Goal: Task Accomplishment & Management: Manage account settings

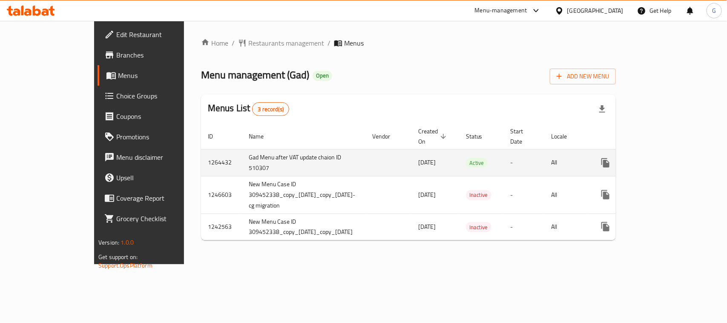
click at [672, 158] on icon "enhanced table" at bounding box center [667, 163] width 10 height 10
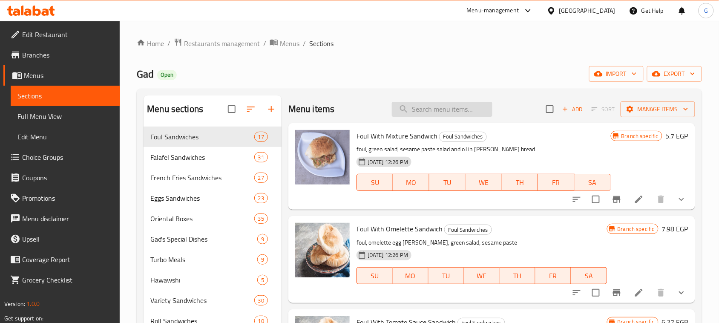
click at [434, 111] on input "search" at bounding box center [442, 109] width 101 height 15
paste input "Chicken Pane Sandwich"
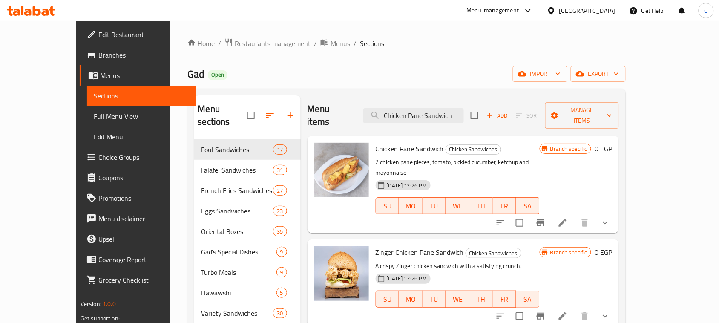
type input "Chicken Pane Sandwich"
click at [615, 213] on div at bounding box center [552, 223] width 125 height 20
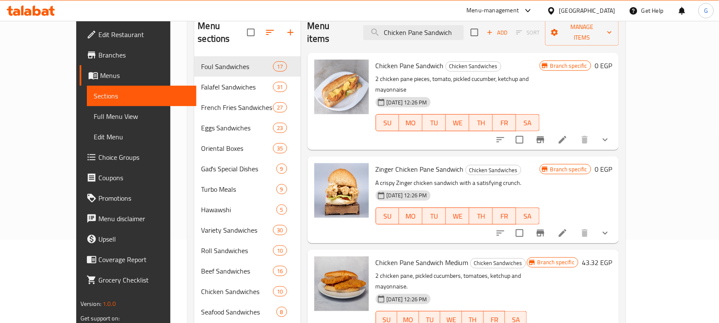
scroll to position [106, 0]
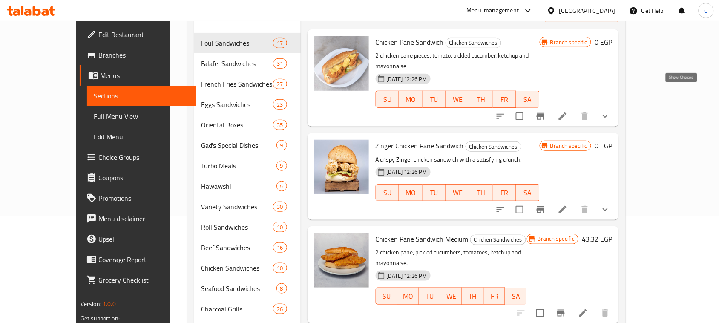
click at [610, 111] on icon "show more" at bounding box center [605, 116] width 10 height 10
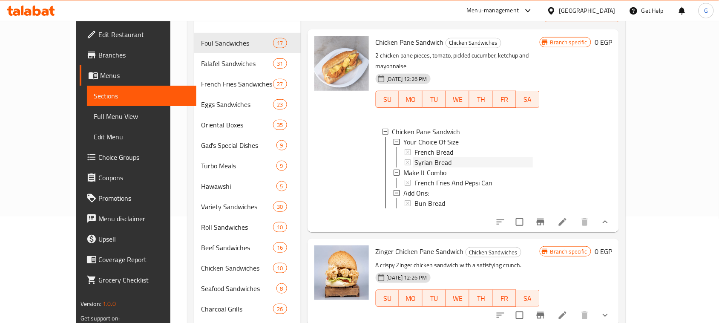
click at [445, 157] on div "Syrian Bread" at bounding box center [473, 162] width 118 height 10
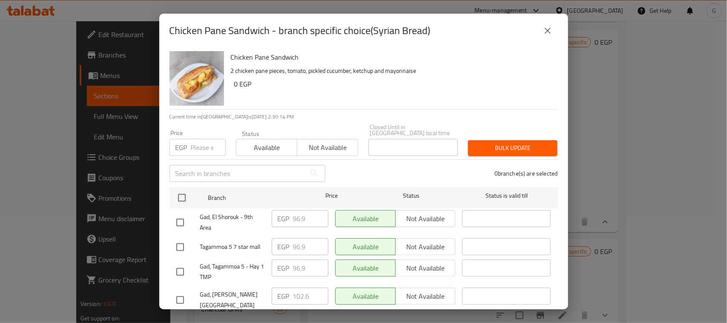
click at [552, 26] on icon "close" at bounding box center [548, 31] width 10 height 10
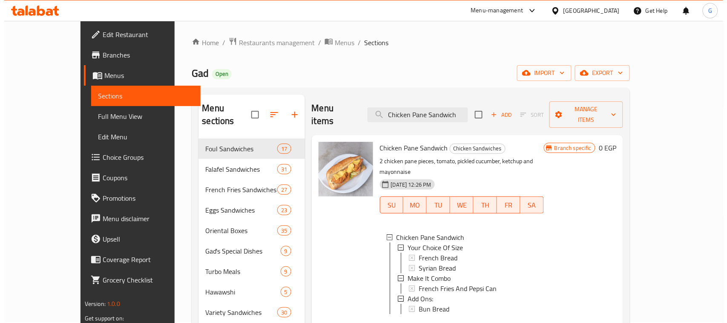
scroll to position [0, 0]
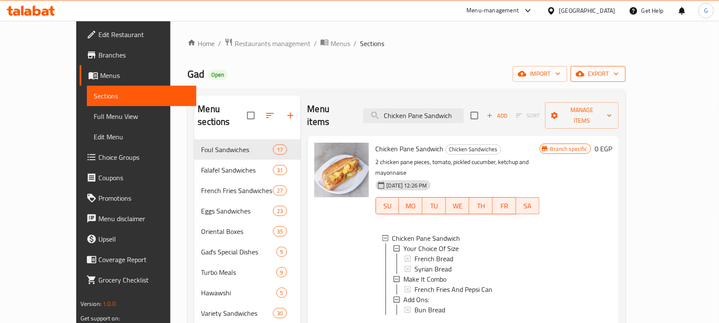
click at [619, 69] on span "export" at bounding box center [597, 74] width 41 height 11
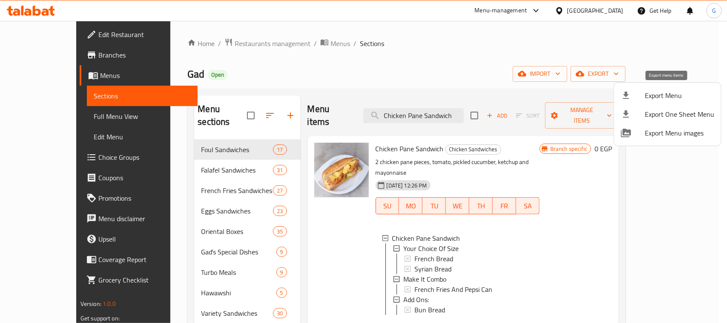
click at [674, 95] on span "Export Menu" at bounding box center [679, 95] width 69 height 10
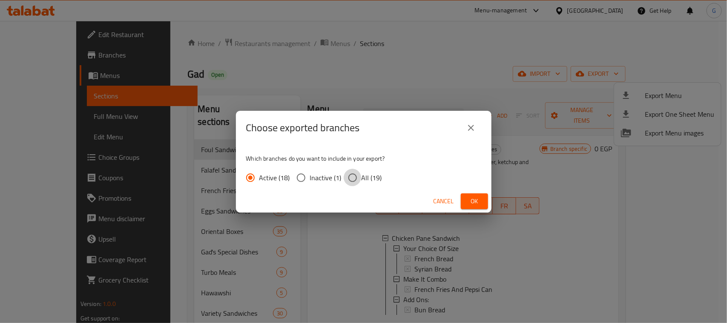
click at [356, 177] on input "All (19)" at bounding box center [353, 178] width 18 height 18
radio input "true"
click at [478, 201] on span "Ok" at bounding box center [475, 201] width 14 height 11
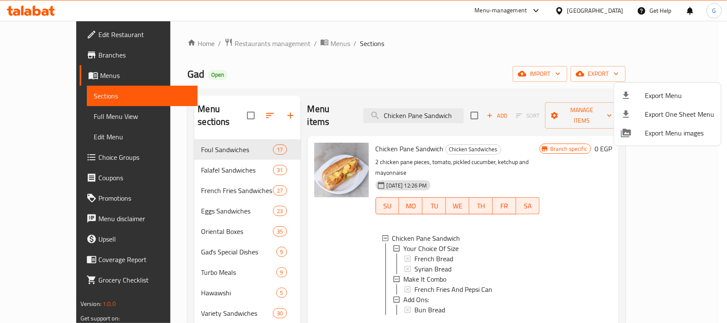
click at [409, 244] on div at bounding box center [363, 161] width 727 height 323
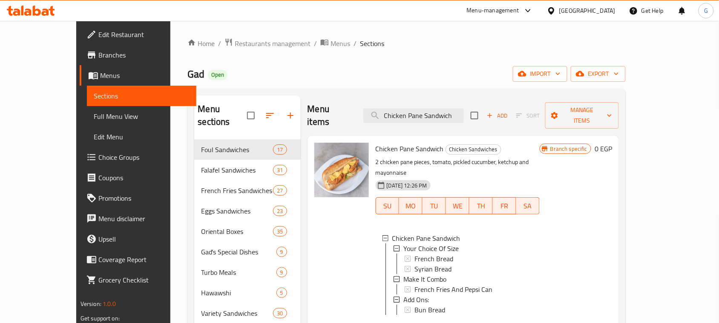
click at [420, 264] on span "Syrian Bread" at bounding box center [432, 269] width 37 height 10
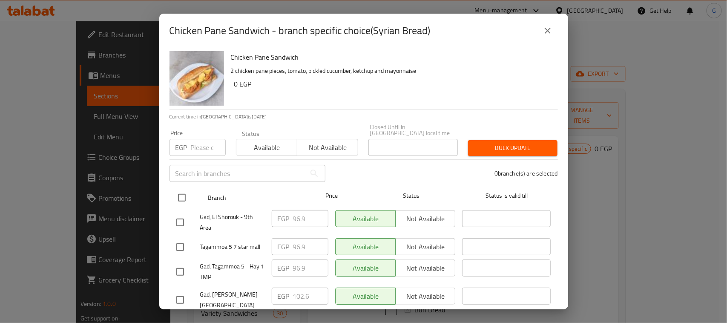
click at [173, 192] on input "checkbox" at bounding box center [182, 198] width 18 height 18
checkbox input "true"
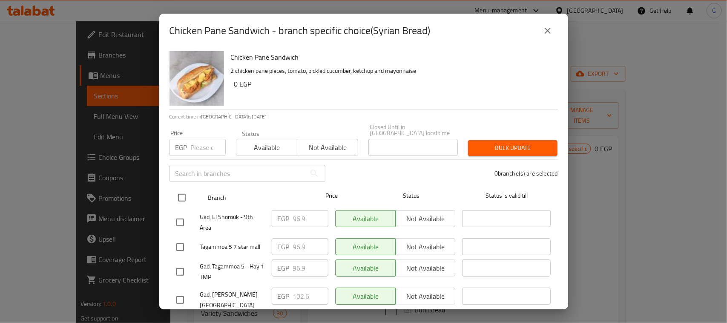
checkbox input "true"
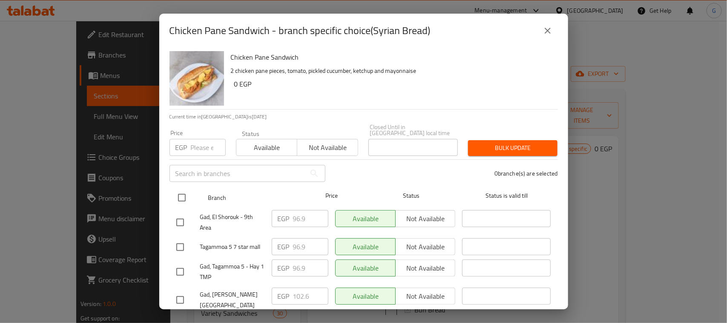
checkbox input "true"
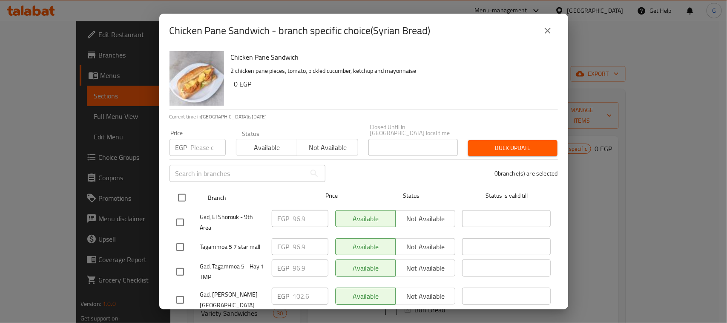
checkbox input "true"
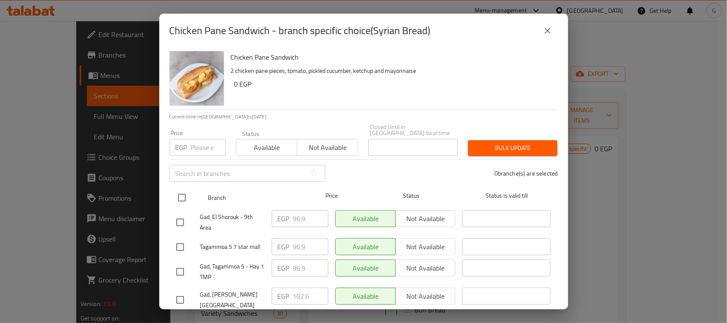
checkbox input "true"
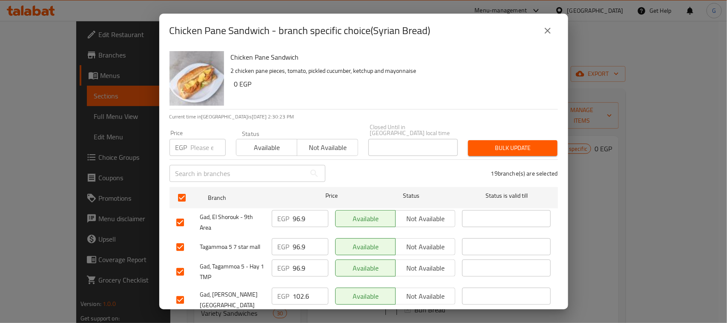
click at [198, 146] on input "number" at bounding box center [208, 147] width 35 height 17
paste input "109.44"
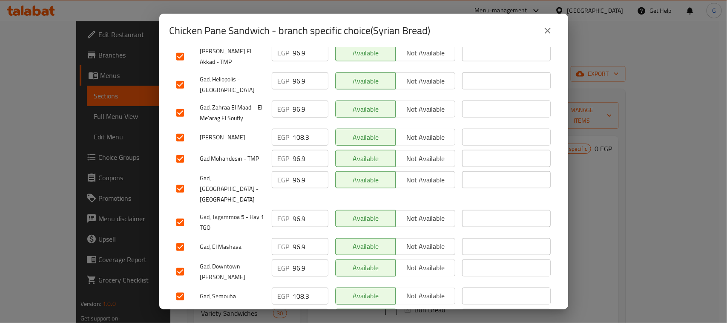
scroll to position [380, 0]
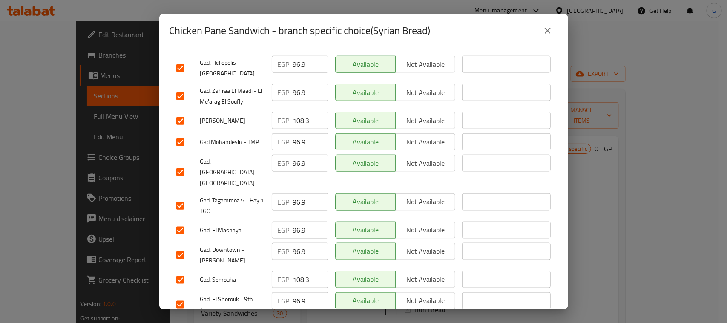
type input "109.44"
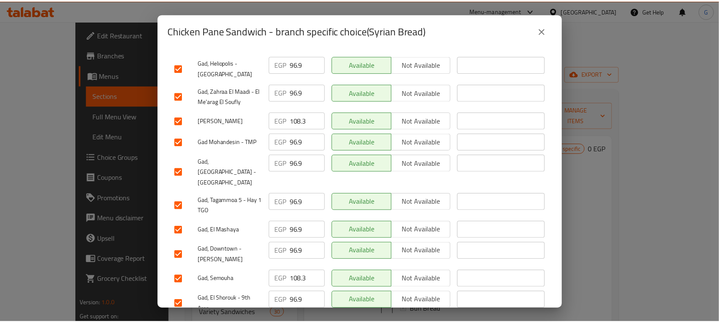
scroll to position [0, 0]
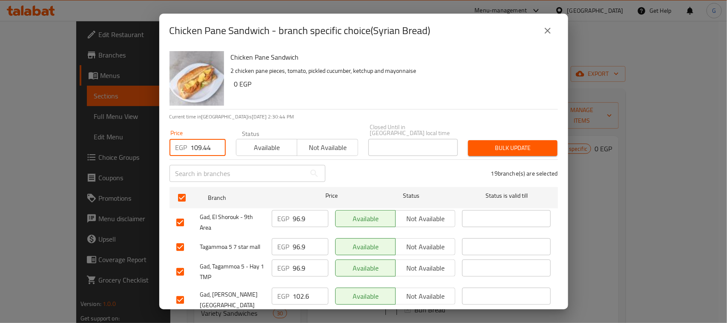
click at [531, 143] on span "Bulk update" at bounding box center [513, 148] width 76 height 11
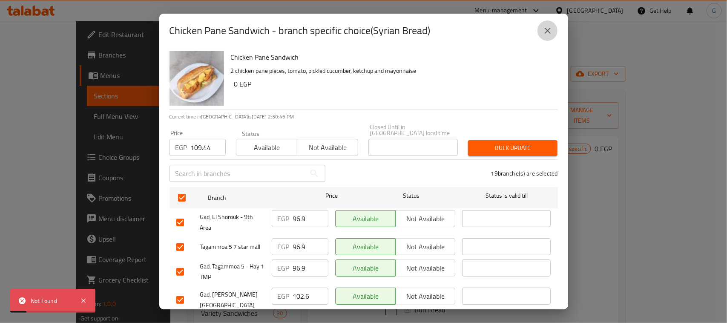
click at [543, 32] on icon "close" at bounding box center [548, 31] width 10 height 10
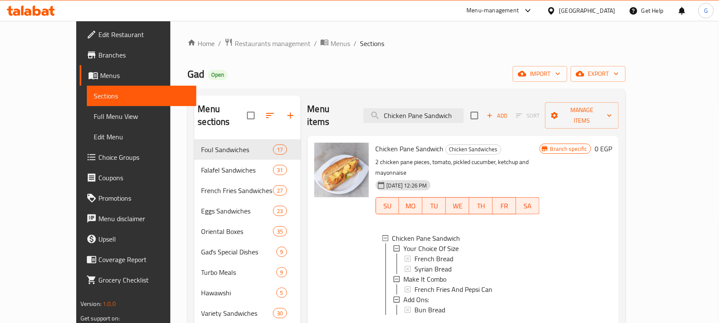
click at [385, 139] on div "Chicken Pane Sandwich Chicken Sandwiches 2 chicken pane pieces, tomato, pickled…" at bounding box center [457, 237] width 171 height 196
copy h6 "Chicken Pane Sandwich"
click at [385, 139] on div "Chicken Pane Sandwich Chicken Sandwiches 2 chicken pane pieces, tomato, pickled…" at bounding box center [457, 237] width 171 height 196
click at [445, 108] on input "Chicken Pane Sandwich" at bounding box center [413, 115] width 101 height 15
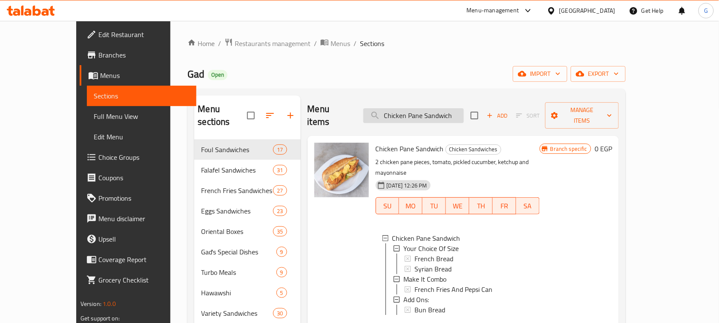
click at [445, 108] on input "Chicken Pane Sandwich" at bounding box center [413, 115] width 101 height 15
paste input "Shish Tawook"
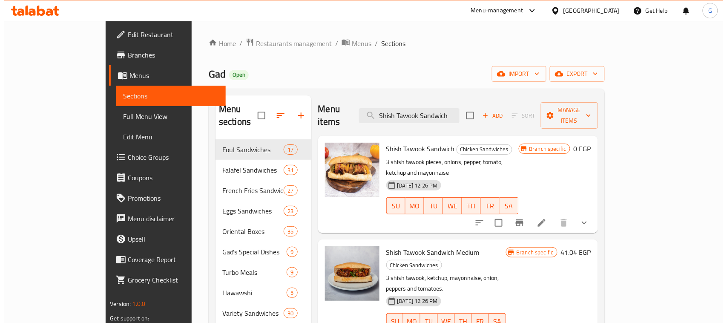
scroll to position [106, 0]
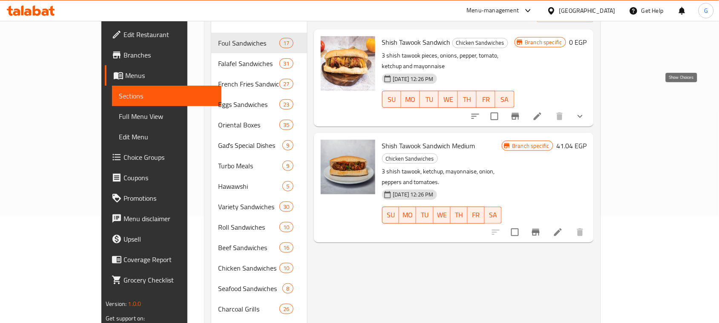
type input "Shish Tawook Sandwich"
click at [585, 111] on icon "show more" at bounding box center [580, 116] width 10 height 10
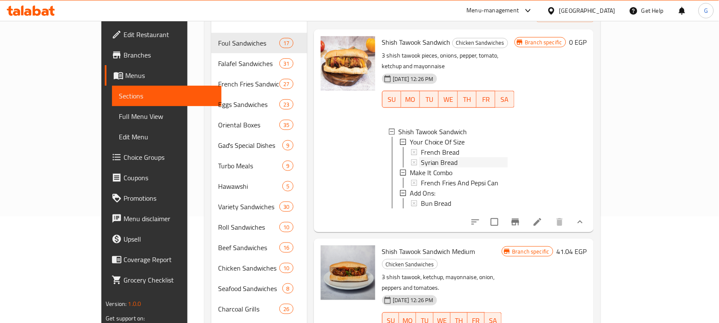
click at [441, 157] on div "Syrian Bread" at bounding box center [464, 162] width 87 height 10
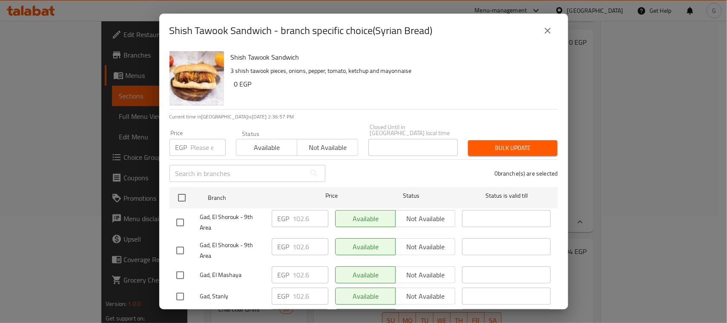
click at [182, 192] on input "checkbox" at bounding box center [182, 198] width 18 height 18
checkbox input "true"
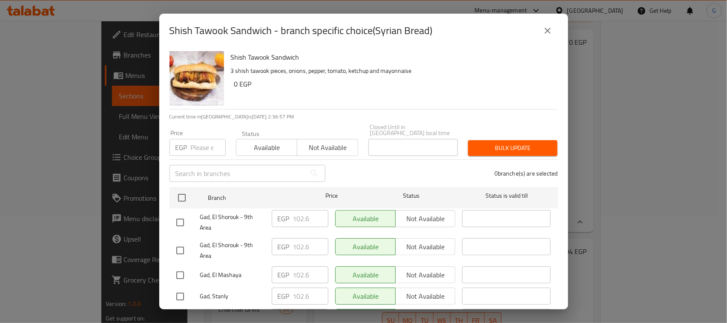
checkbox input "true"
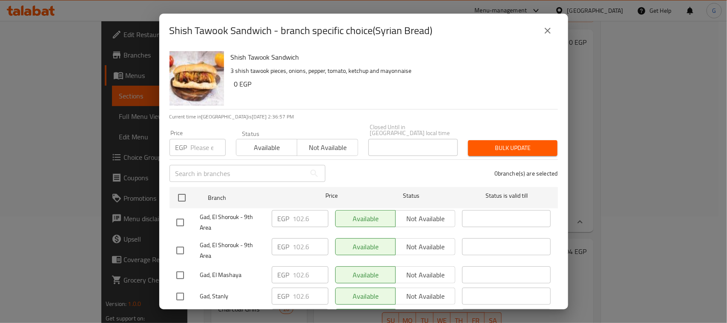
checkbox input "true"
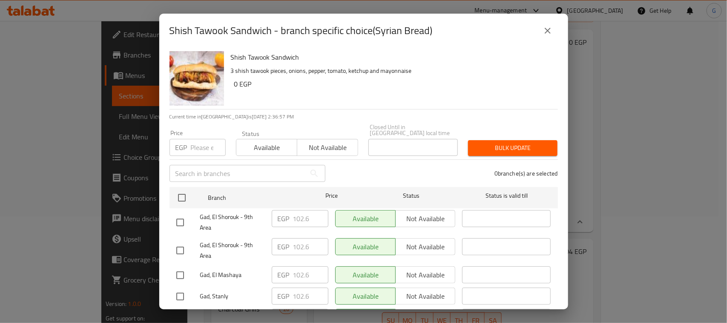
checkbox input "true"
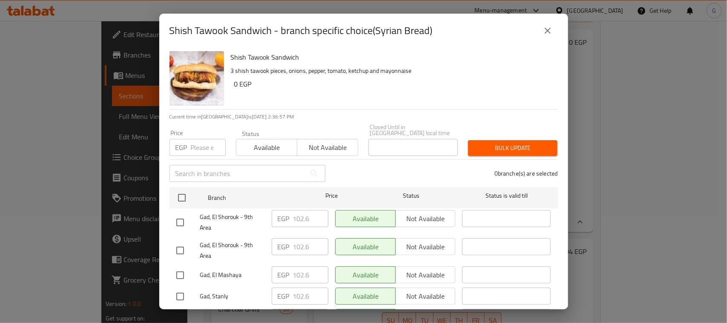
checkbox input "true"
click at [198, 140] on input "number" at bounding box center [208, 147] width 35 height 17
paste input "108.3"
type input "108.3"
click at [522, 148] on button "Bulk update" at bounding box center [512, 148] width 89 height 16
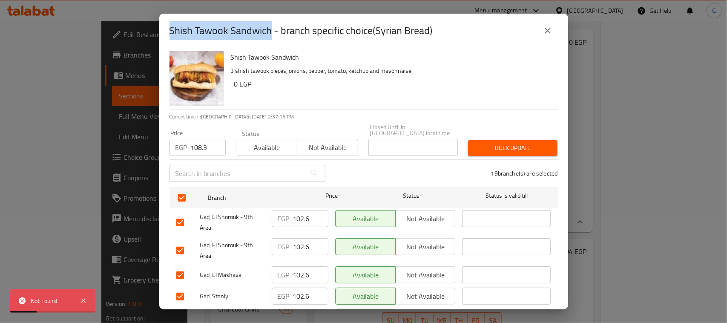
click at [167, 26] on div "Shish Tawook Sandwich - branch specific choice(Syrian Bread)" at bounding box center [363, 31] width 409 height 34
copy h2 "Shish Tawook Sandwich"
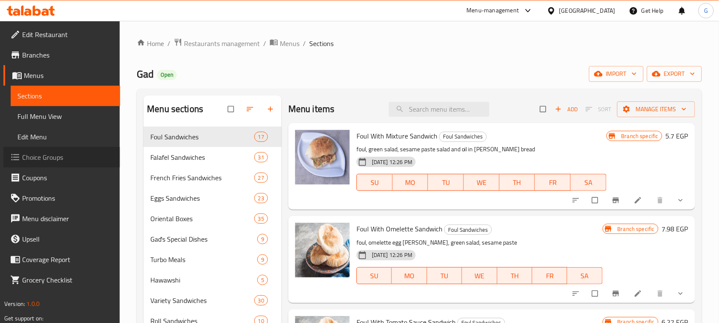
click at [62, 162] on span "Choice Groups" at bounding box center [67, 157] width 91 height 10
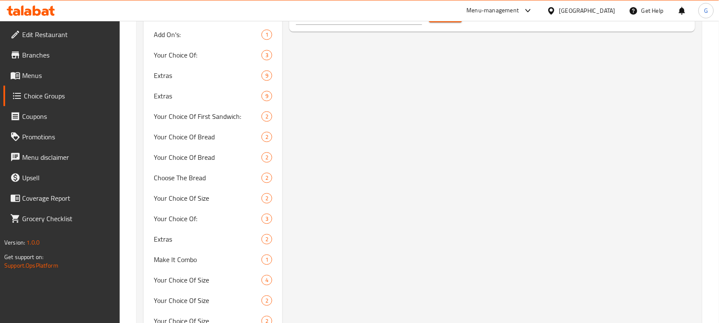
scroll to position [639, 0]
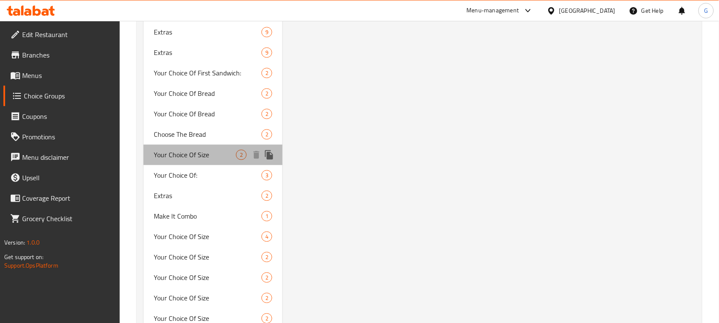
click at [167, 153] on span "Your Choice Of Size" at bounding box center [195, 154] width 82 height 10
type input "Your Choice Of Size"
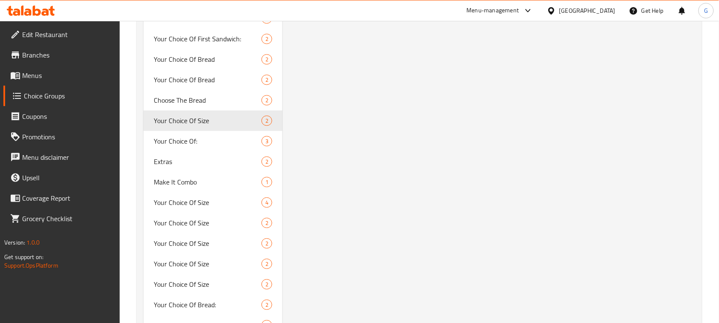
scroll to position [692, 0]
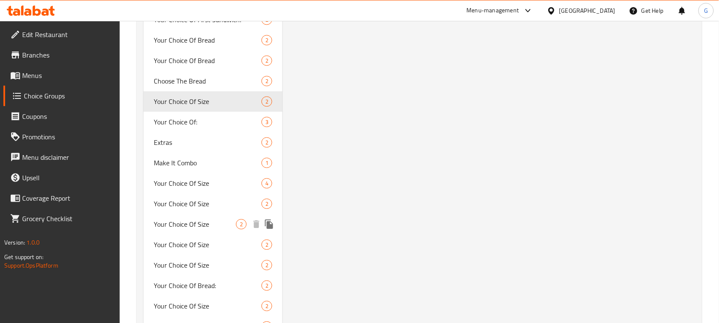
click at [169, 203] on span "Your Choice Of Size" at bounding box center [208, 203] width 108 height 10
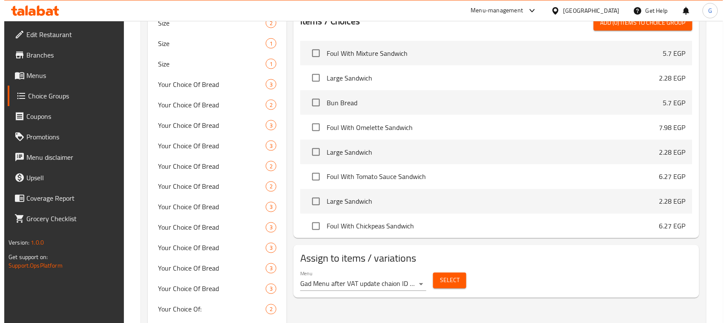
scroll to position [476, 0]
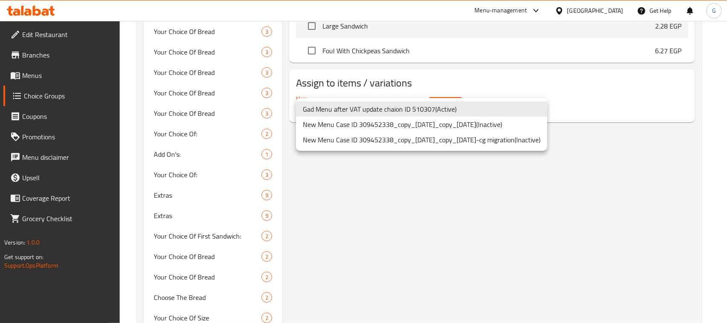
click at [572, 201] on div at bounding box center [363, 161] width 727 height 323
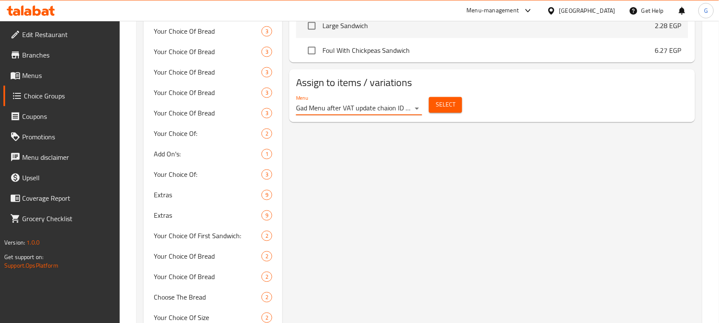
click at [449, 103] on span "Select" at bounding box center [446, 105] width 20 height 11
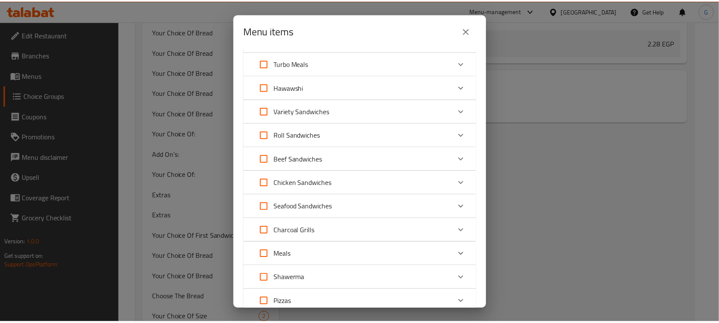
scroll to position [213, 0]
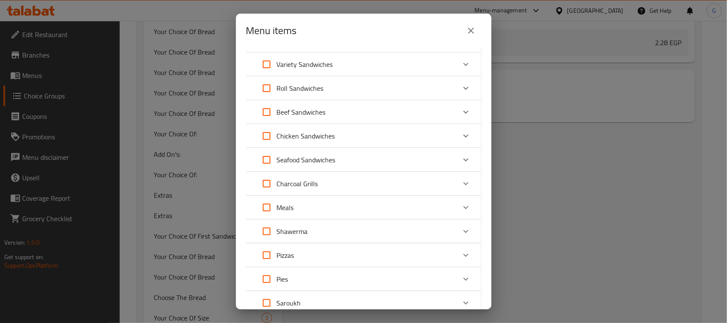
click at [465, 26] on button "close" at bounding box center [471, 30] width 20 height 20
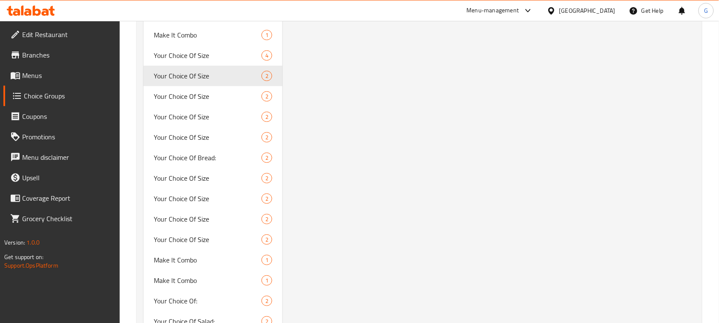
scroll to position [742, 0]
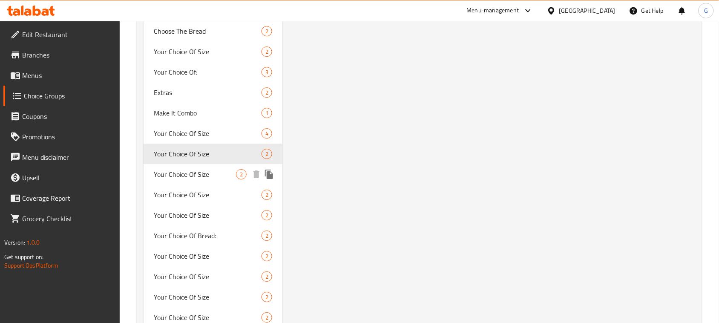
click at [207, 175] on span "Your Choice Of Size" at bounding box center [195, 174] width 82 height 10
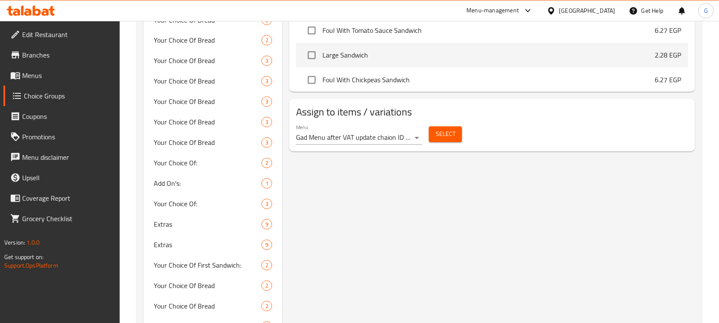
scroll to position [422, 0]
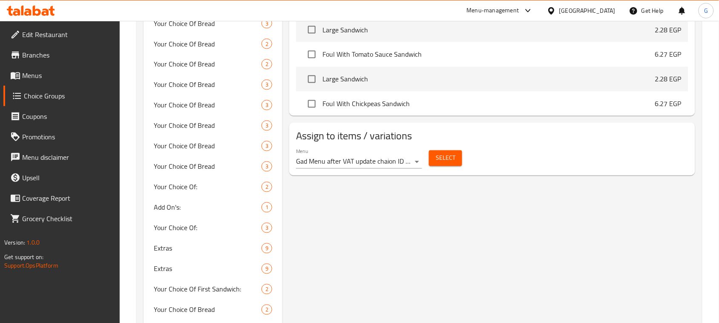
click at [433, 171] on div "Menu Gad Menu after VAT update chaion ID 510307 ( Active ) Select" at bounding box center [492, 158] width 399 height 27
click at [444, 157] on span "Select" at bounding box center [446, 158] width 20 height 11
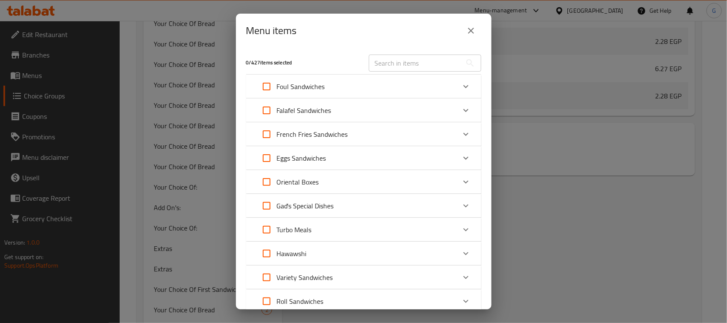
click at [474, 26] on icon "close" at bounding box center [471, 31] width 10 height 10
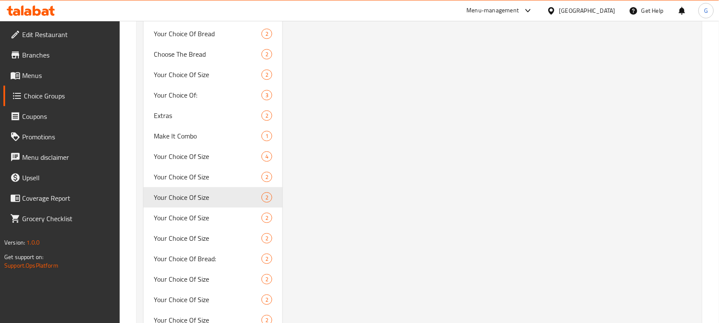
scroll to position [742, 0]
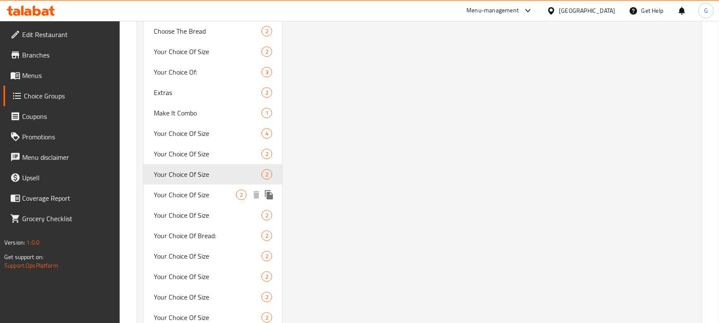
click at [221, 198] on span "Your Choice Of Size" at bounding box center [195, 195] width 82 height 10
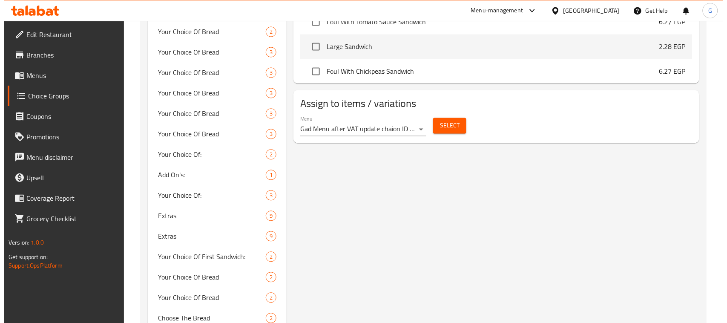
scroll to position [449, 0]
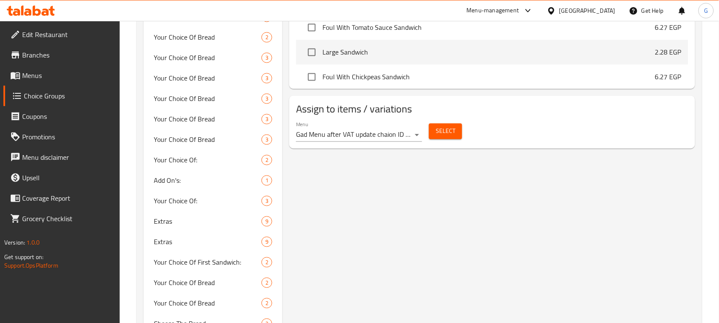
click at [450, 134] on span "Select" at bounding box center [446, 131] width 20 height 11
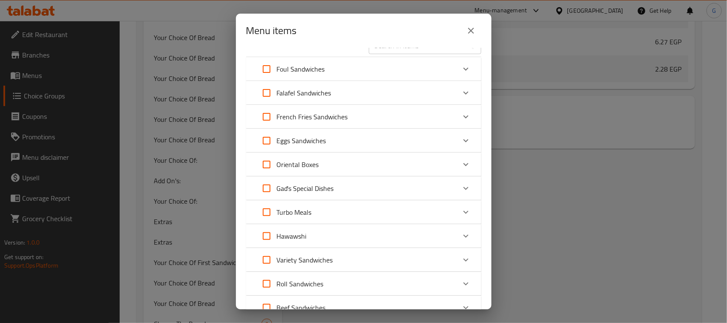
scroll to position [0, 0]
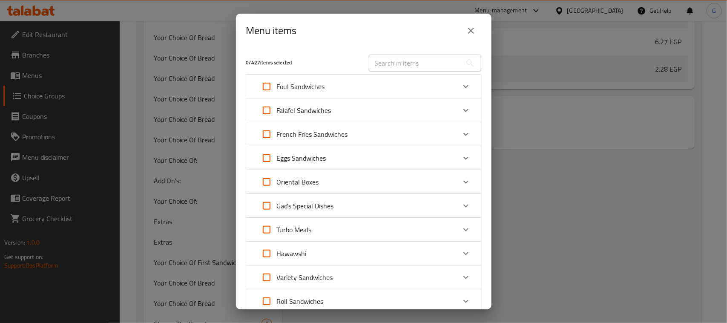
click at [475, 31] on icon "close" at bounding box center [471, 31] width 10 height 10
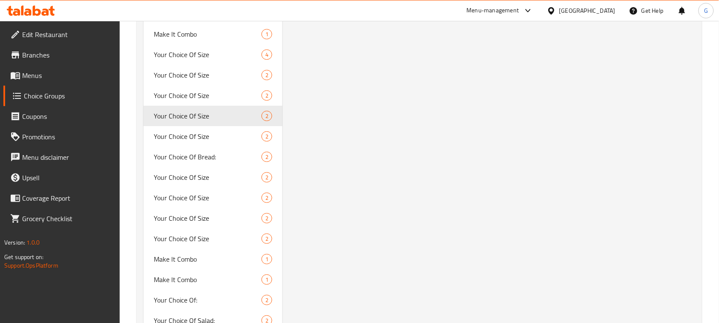
scroll to position [822, 0]
click at [221, 135] on span "Your Choice Of Size" at bounding box center [195, 135] width 82 height 10
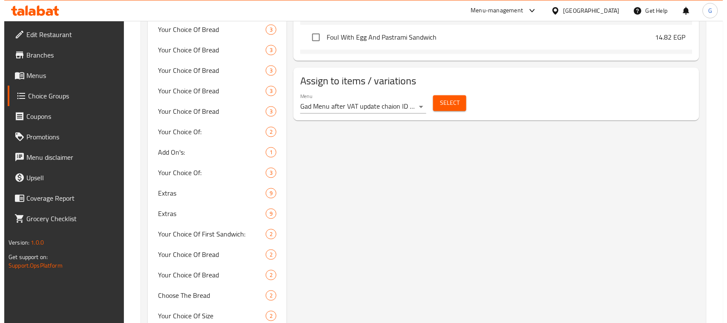
scroll to position [482, 0]
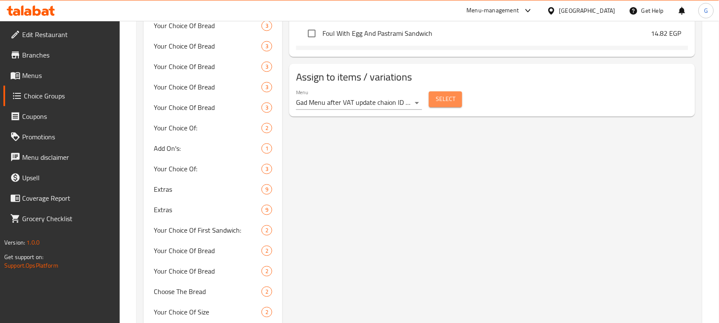
click at [440, 103] on span "Select" at bounding box center [446, 99] width 20 height 11
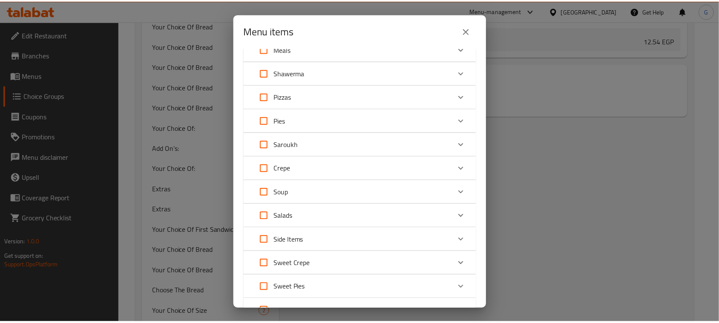
scroll to position [373, 0]
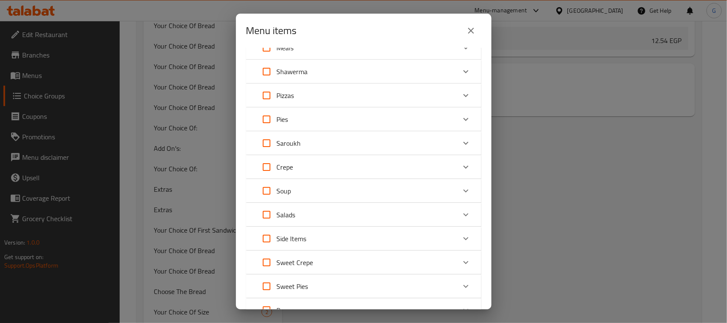
click at [472, 30] on icon "close" at bounding box center [471, 31] width 10 height 10
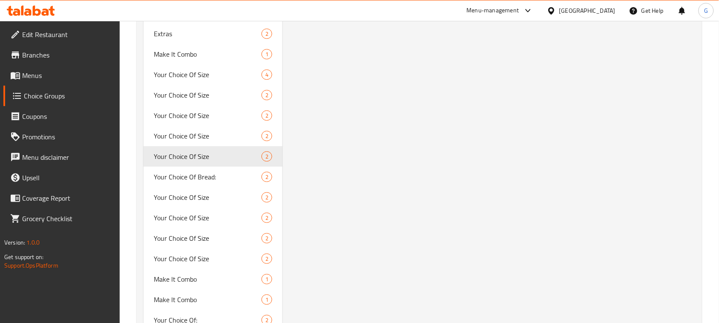
scroll to position [801, 0]
click at [210, 195] on span "Your Choice Of Size" at bounding box center [195, 197] width 82 height 10
type input "إختيارك من الحجم"
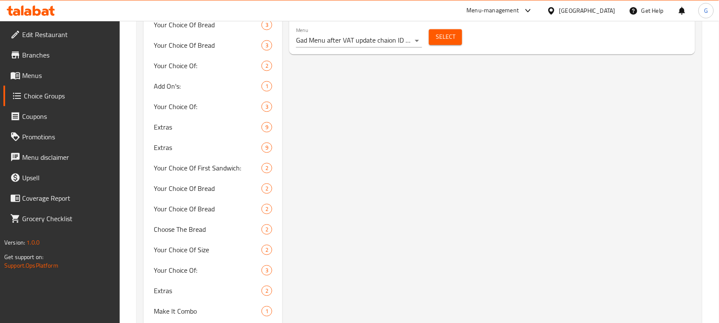
scroll to position [497, 0]
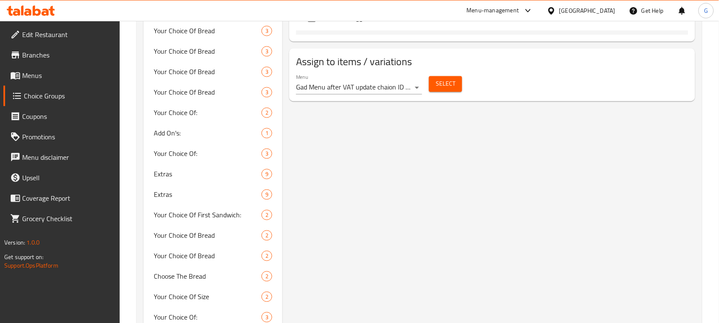
click at [443, 86] on span "Select" at bounding box center [446, 83] width 20 height 11
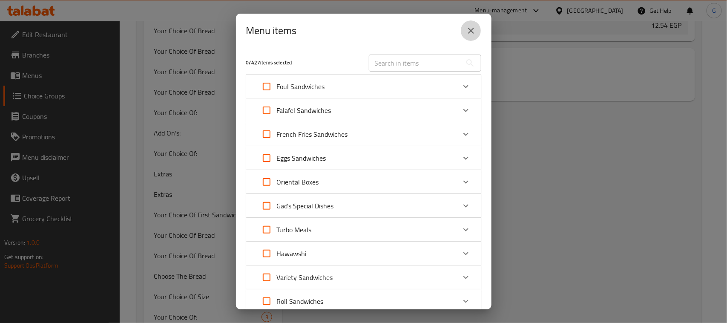
click at [474, 34] on icon "close" at bounding box center [471, 31] width 10 height 10
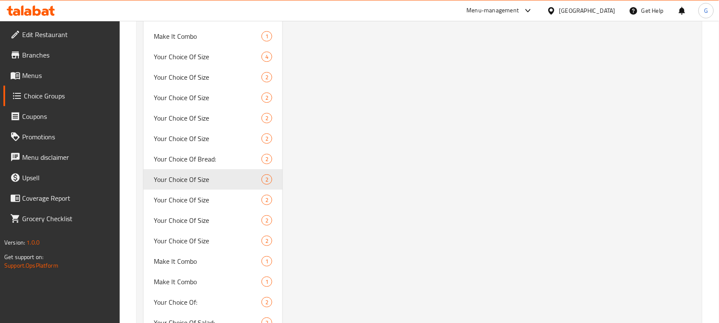
scroll to position [942, 0]
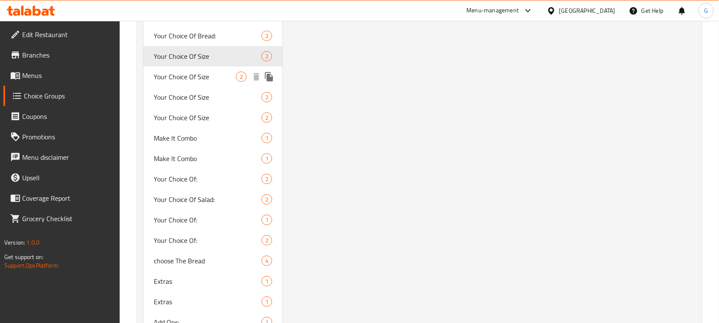
click at [218, 75] on span "Your Choice Of Size" at bounding box center [195, 77] width 82 height 10
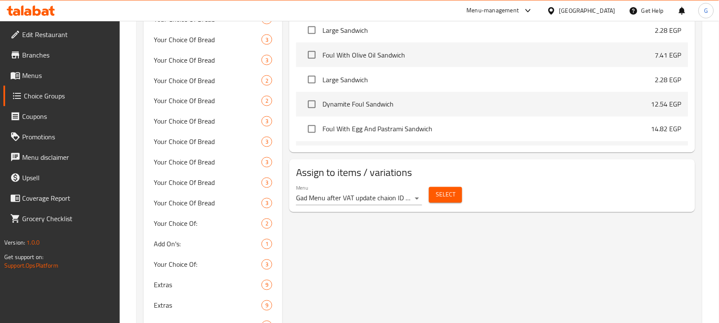
scroll to position [415, 0]
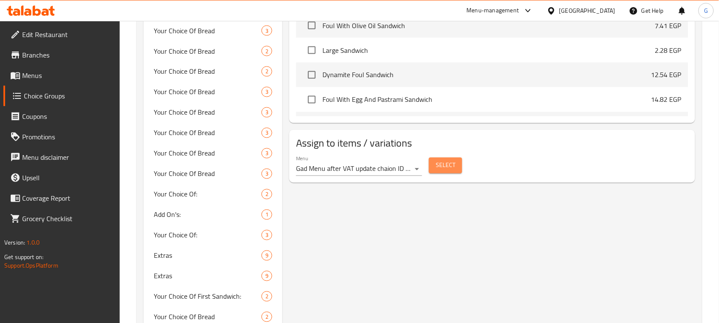
click at [443, 164] on span "Select" at bounding box center [446, 165] width 20 height 11
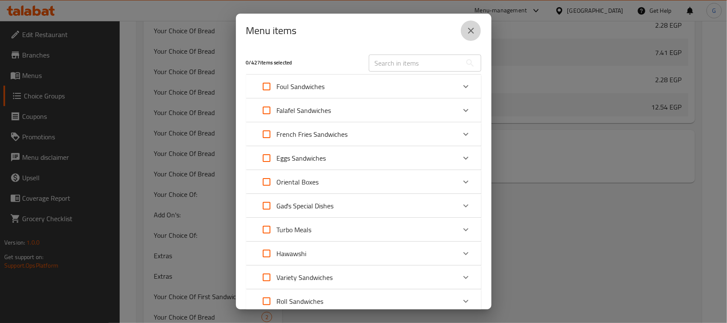
click at [473, 36] on button "close" at bounding box center [471, 30] width 20 height 20
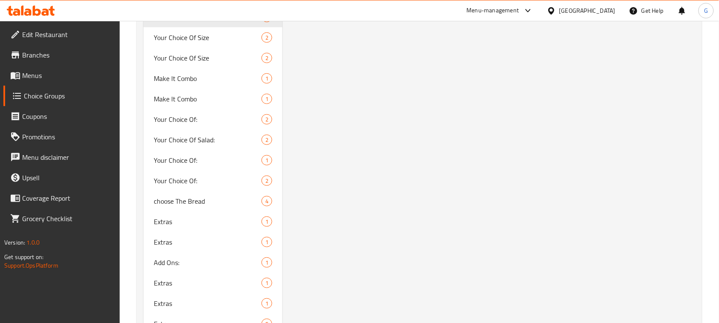
scroll to position [984, 0]
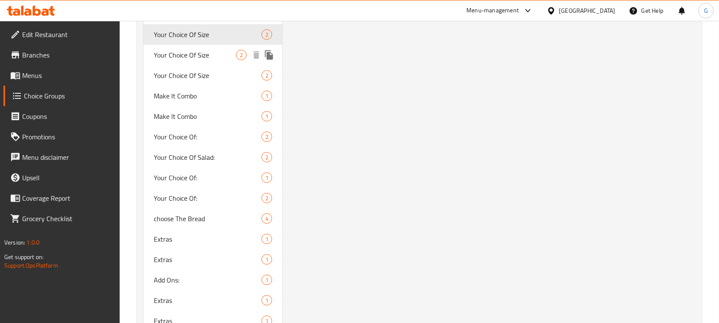
click at [222, 52] on span "Your Choice Of Size" at bounding box center [195, 55] width 82 height 10
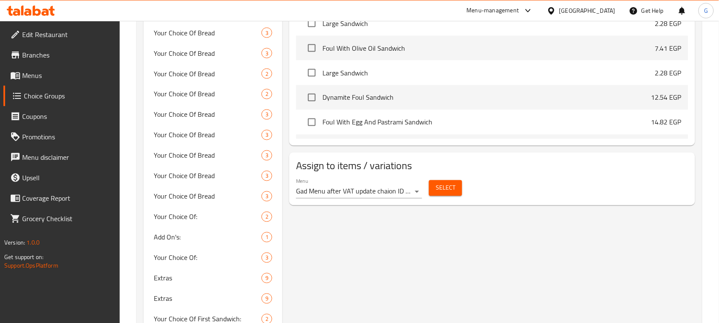
scroll to position [416, 0]
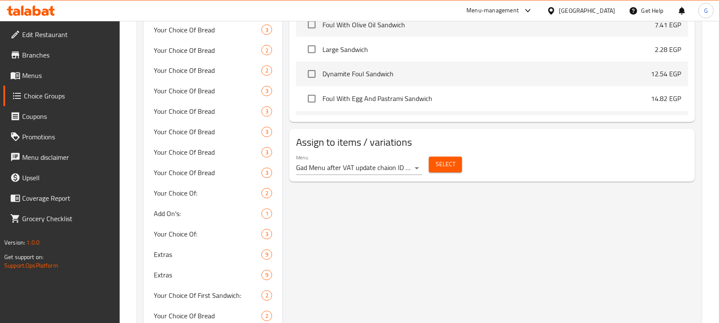
click at [448, 167] on span "Select" at bounding box center [446, 164] width 20 height 11
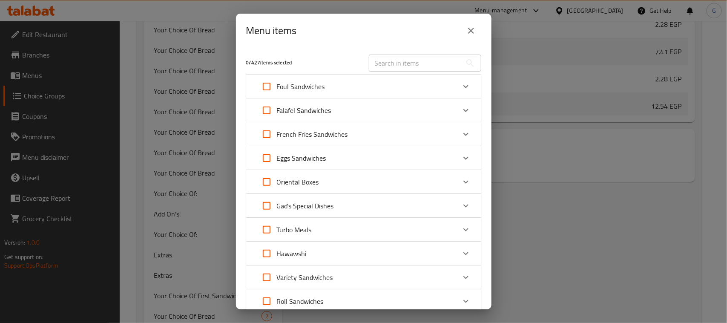
click at [468, 28] on icon "close" at bounding box center [471, 31] width 10 height 10
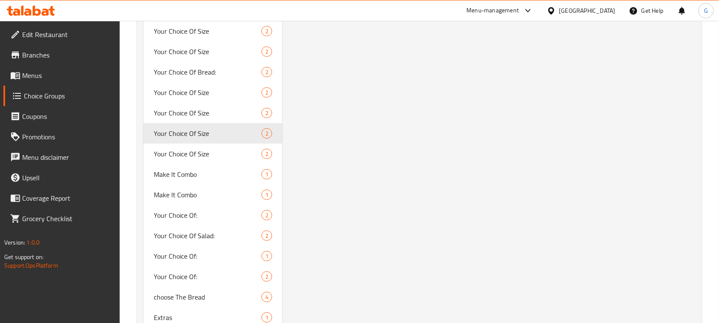
scroll to position [970, 0]
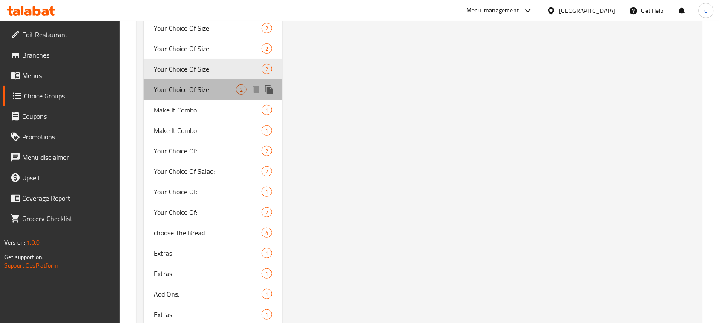
click at [187, 86] on span "Your Choice Of Size" at bounding box center [195, 89] width 82 height 10
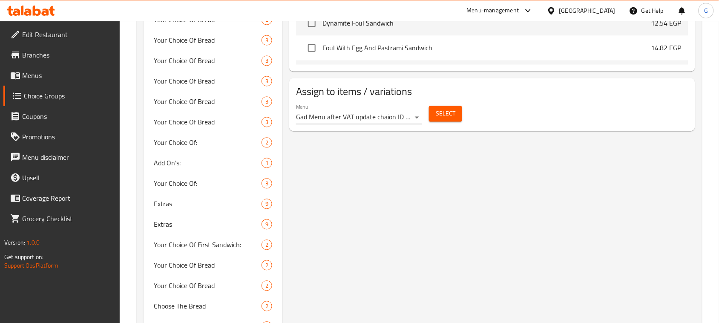
scroll to position [473, 0]
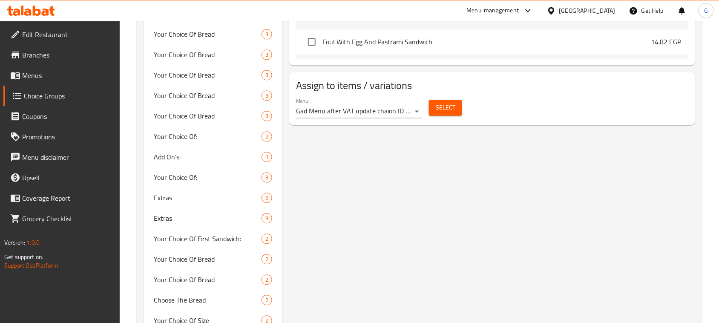
click at [438, 113] on span "Select" at bounding box center [446, 108] width 20 height 11
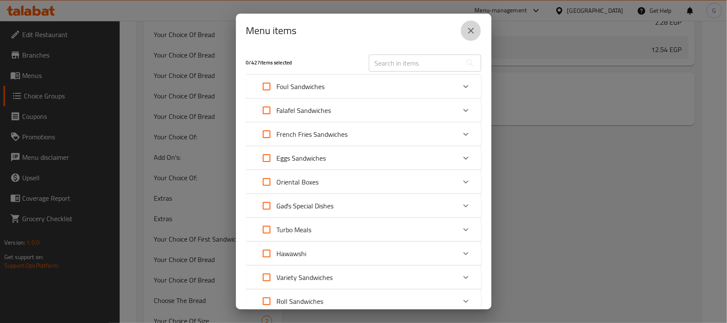
click at [469, 26] on icon "close" at bounding box center [471, 31] width 10 height 10
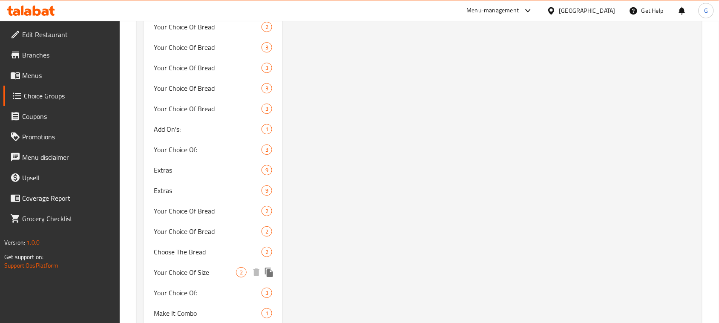
scroll to position [1887, 0]
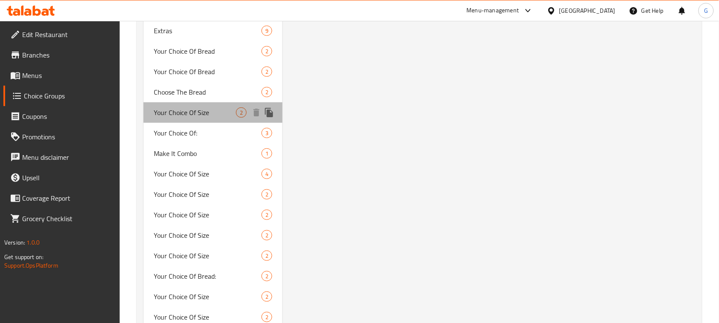
click at [201, 107] on span "Your Choice Of Size" at bounding box center [195, 112] width 82 height 10
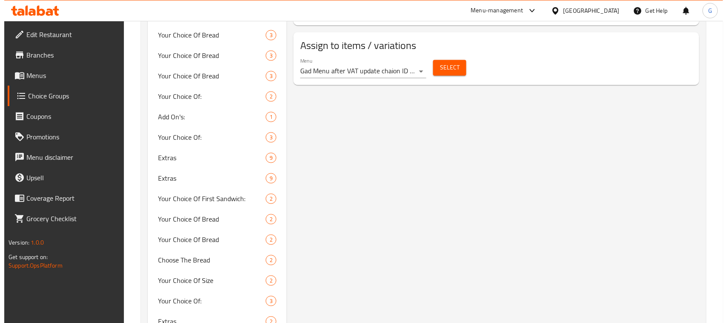
scroll to position [402, 0]
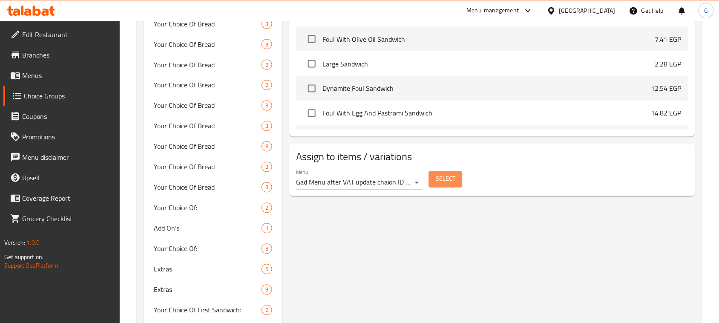
click at [439, 179] on span "Select" at bounding box center [446, 179] width 20 height 11
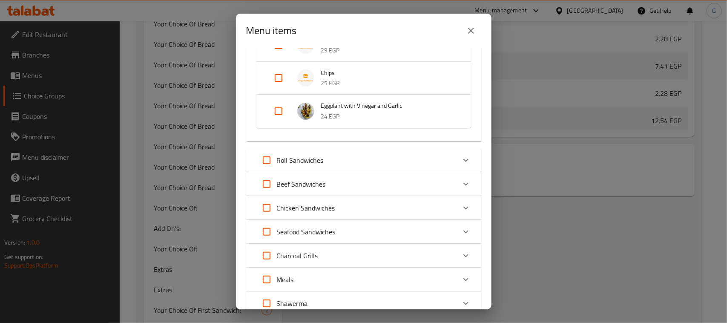
scroll to position [1224, 0]
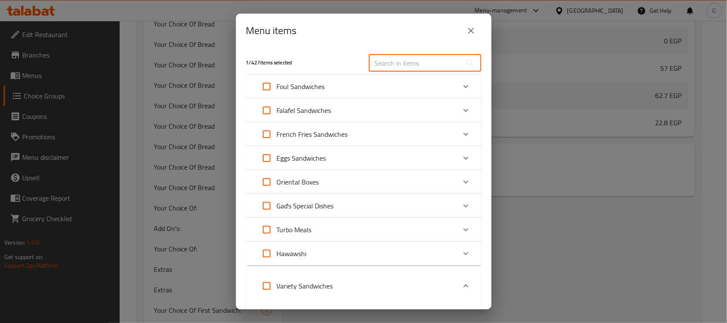
click at [408, 60] on input "text" at bounding box center [415, 63] width 93 height 17
paste input "Chicken Pane Sandwich"
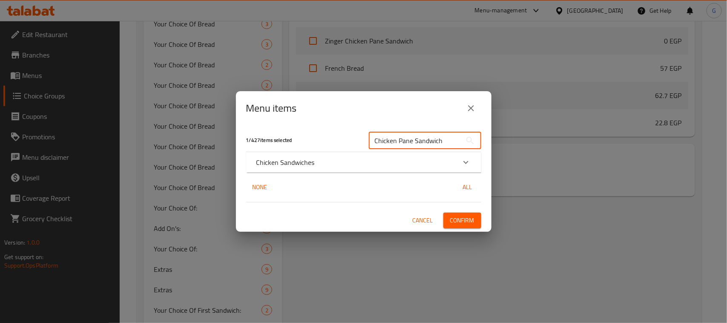
type input "Chicken Pane Sandwich"
click at [447, 169] on div "Chicken Sandwiches" at bounding box center [363, 162] width 235 height 20
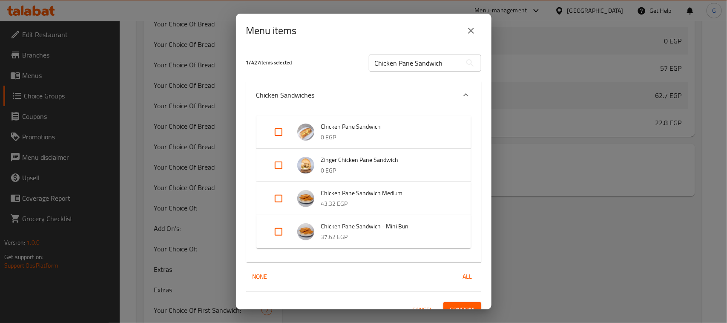
click at [473, 32] on icon "close" at bounding box center [471, 31] width 6 height 6
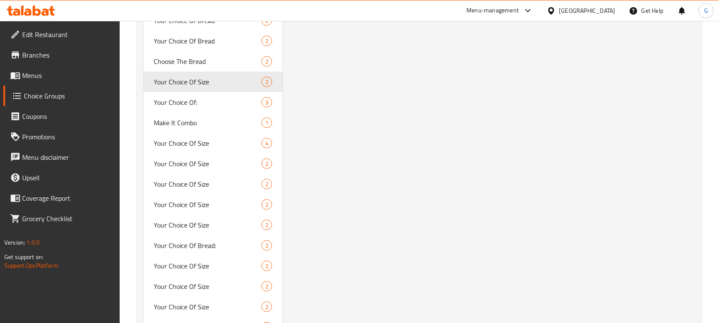
scroll to position [1854, 0]
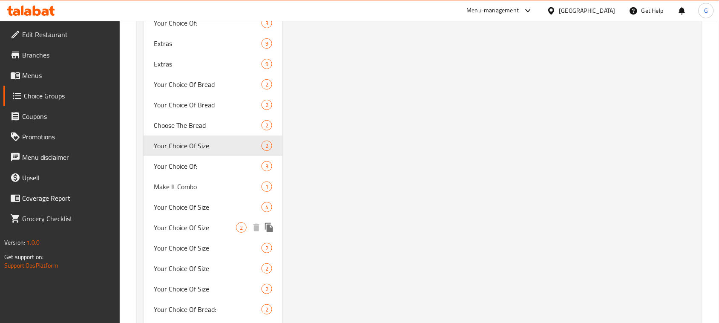
click at [209, 213] on div "Your Choice Of Size 4" at bounding box center [213, 207] width 139 height 20
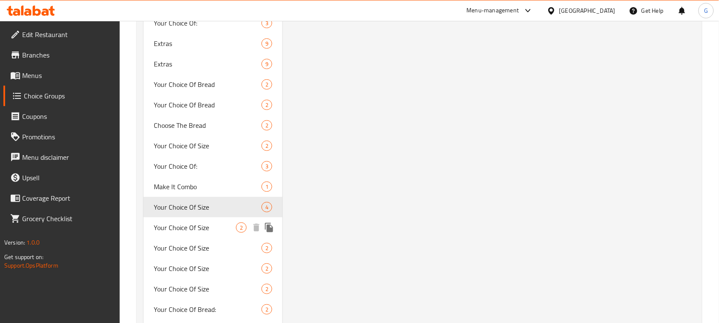
click at [215, 224] on span "Your Choice Of Size" at bounding box center [195, 227] width 82 height 10
type input "1"
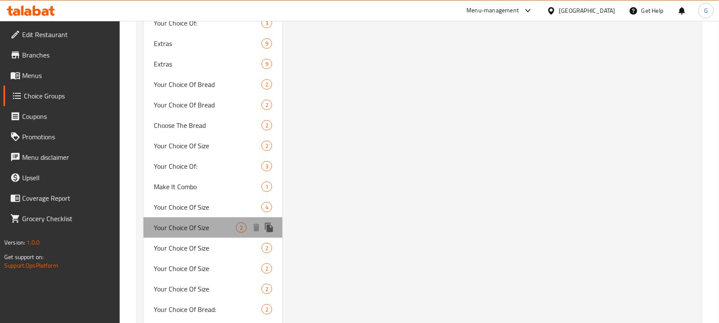
click at [215, 224] on span "Your Choice Of Size" at bounding box center [195, 227] width 82 height 10
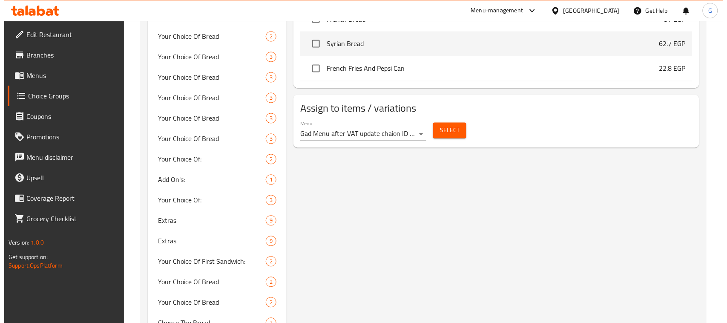
scroll to position [520, 0]
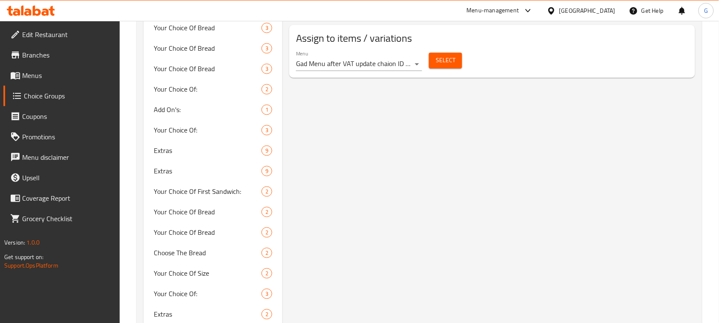
click at [461, 57] on button "Select" at bounding box center [445, 60] width 33 height 16
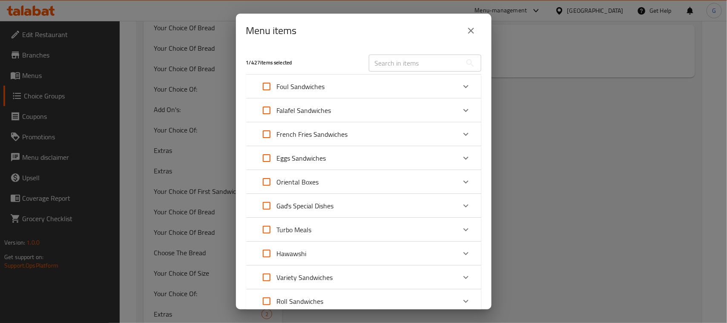
scroll to position [210, 0]
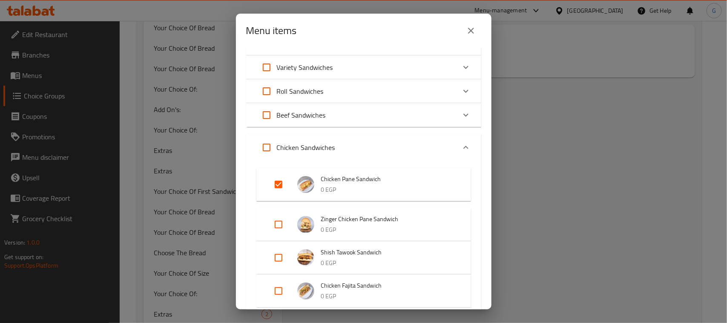
click at [483, 125] on div "1 / 427 items selected ​ Foul Sandwiches Foul With Mixture Sandwich 5.7 EGP Fou…" at bounding box center [364, 178] width 256 height 261
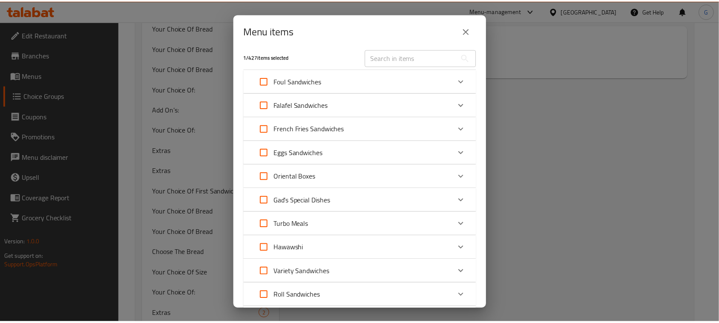
scroll to position [0, 0]
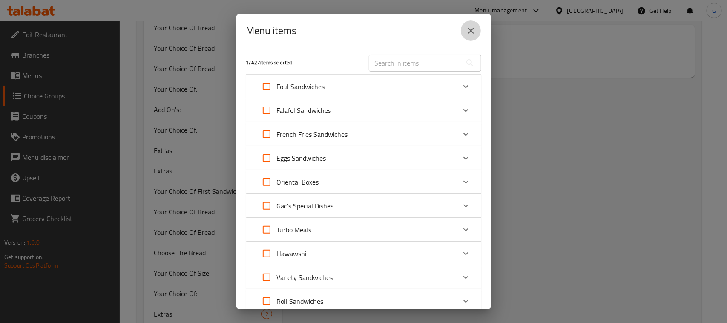
click at [472, 24] on button "close" at bounding box center [471, 30] width 20 height 20
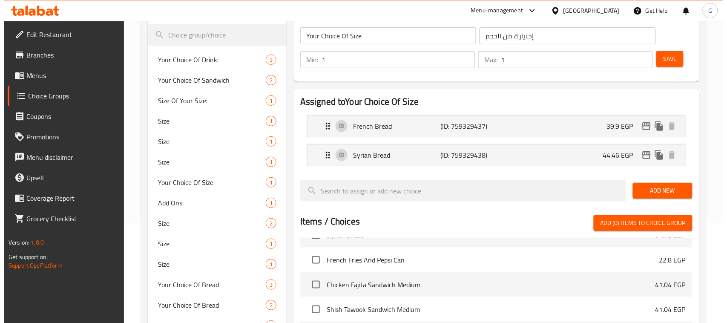
scroll to position [95, 0]
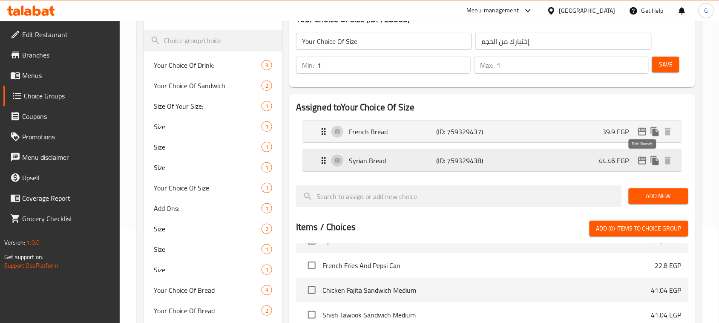
click at [640, 156] on icon "edit" at bounding box center [642, 160] width 10 height 10
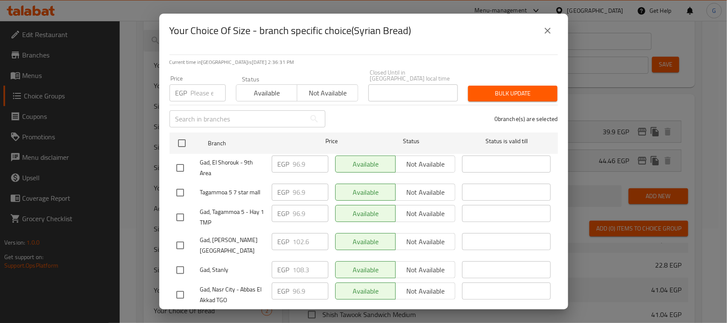
click at [183, 138] on input "checkbox" at bounding box center [182, 143] width 18 height 18
checkbox input "true"
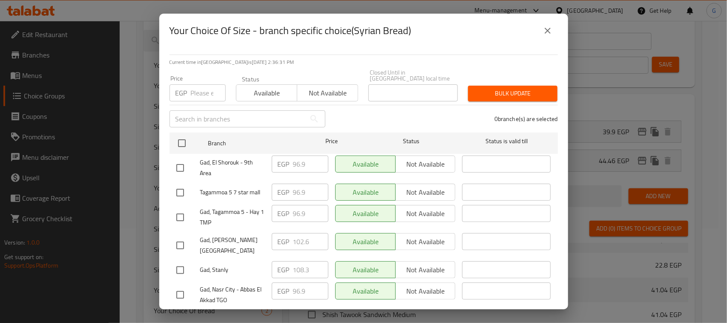
checkbox input "true"
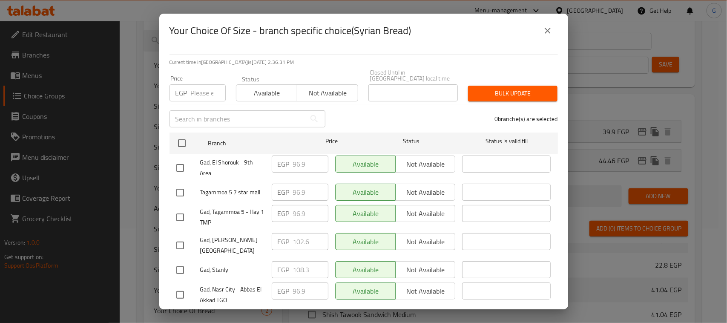
checkbox input "true"
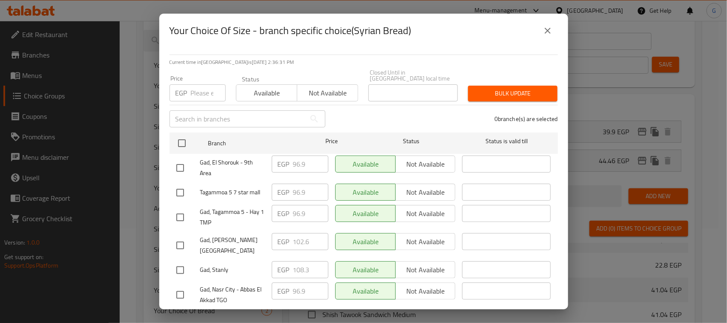
checkbox input "true"
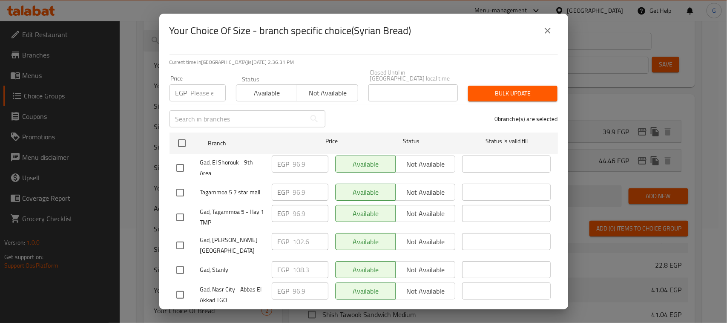
checkbox input "true"
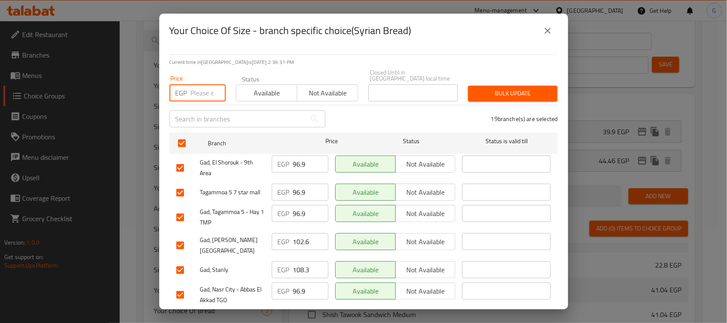
click at [195, 89] on input "number" at bounding box center [208, 92] width 35 height 17
paste input "109.44"
type input "109.44"
click at [489, 88] on span "Bulk update" at bounding box center [513, 93] width 76 height 11
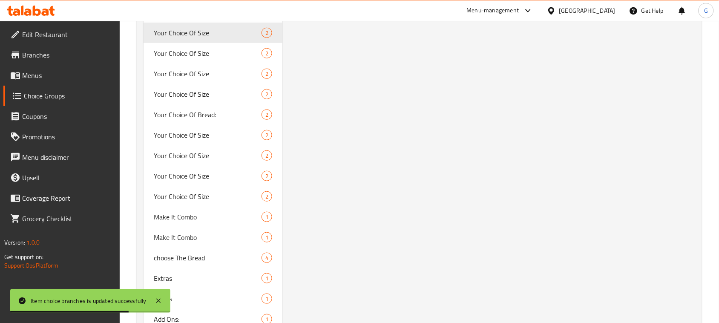
scroll to position [2054, 0]
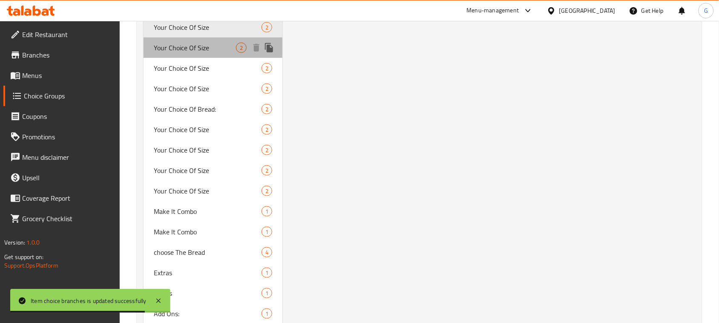
click at [212, 43] on span "Your Choice Of Size" at bounding box center [195, 48] width 82 height 10
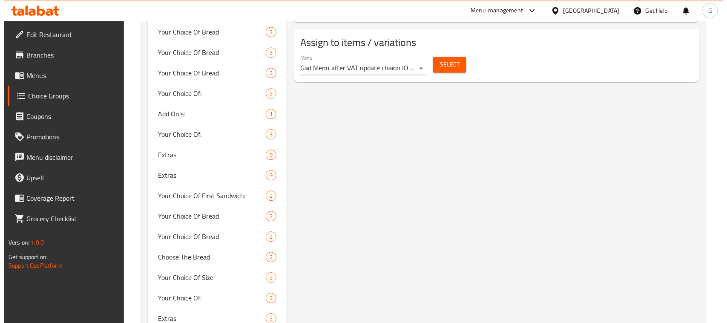
scroll to position [522, 0]
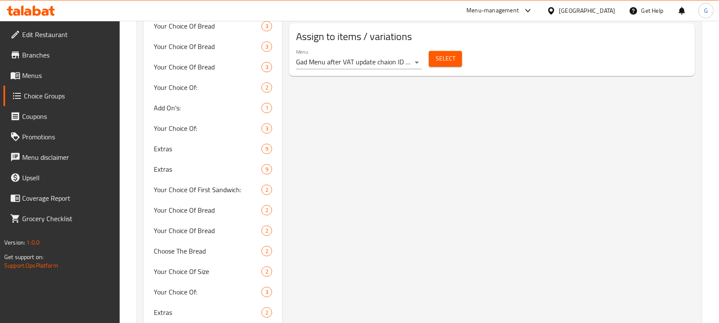
click at [448, 60] on span "Select" at bounding box center [446, 58] width 20 height 11
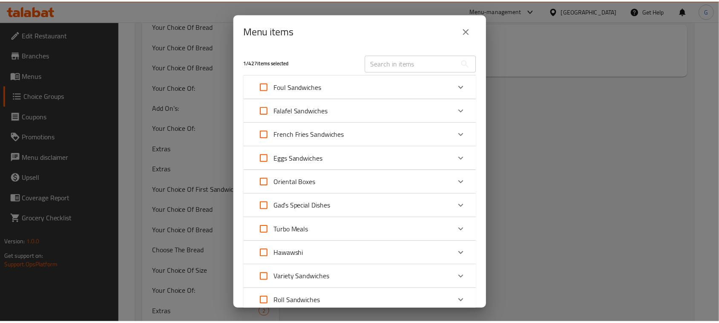
scroll to position [290, 0]
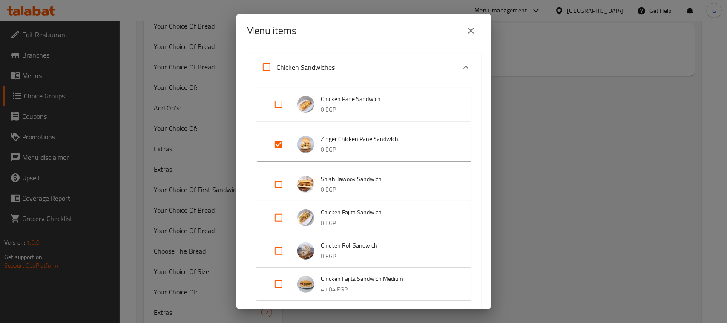
click at [468, 30] on icon "close" at bounding box center [471, 31] width 10 height 10
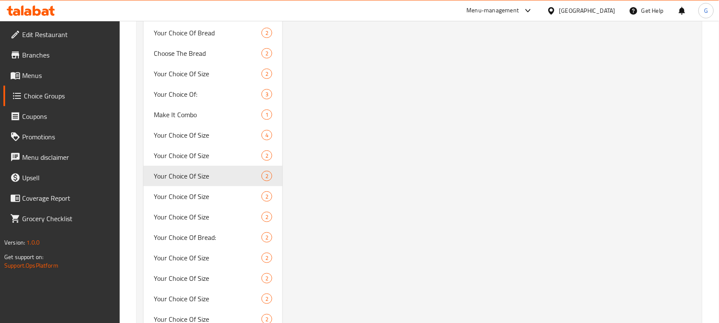
scroll to position [1996, 0]
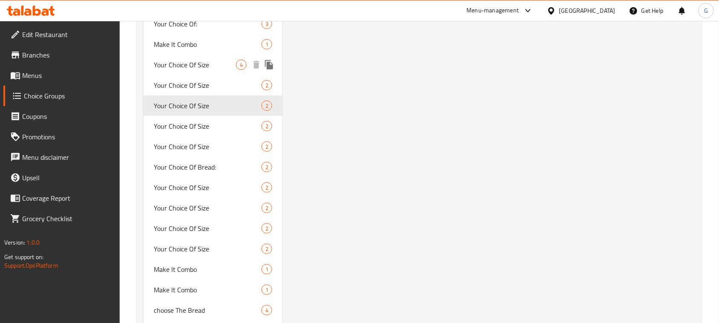
click at [218, 66] on span "Your Choice Of Size" at bounding box center [195, 65] width 82 height 10
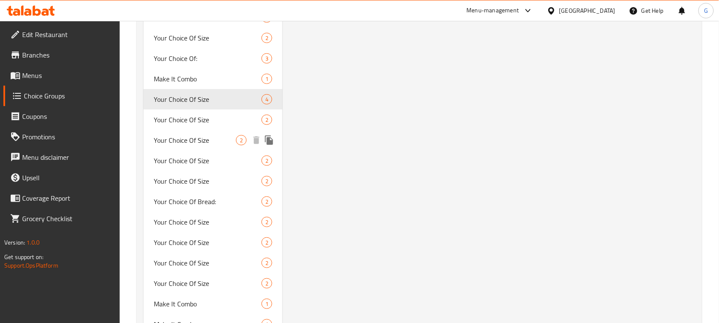
scroll to position [1943, 0]
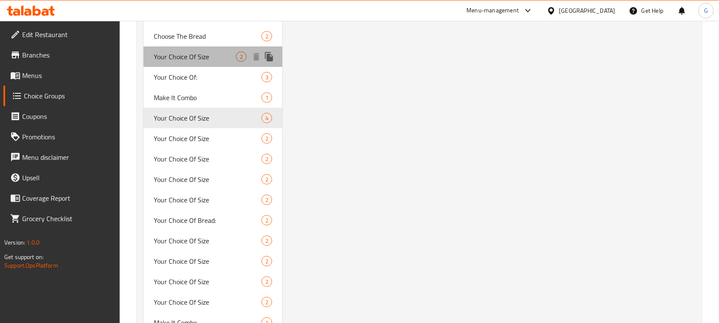
click at [184, 53] on span "Your Choice Of Size" at bounding box center [195, 57] width 82 height 10
type input "1"
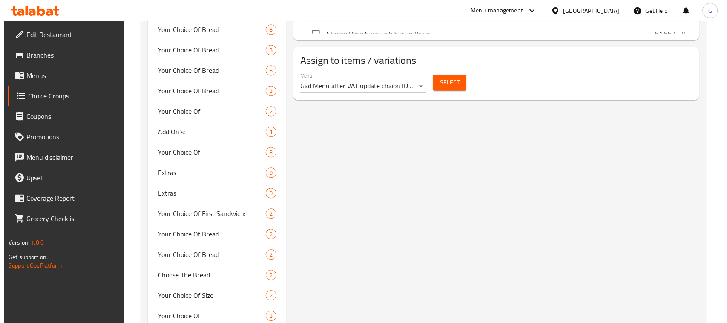
scroll to position [486, 0]
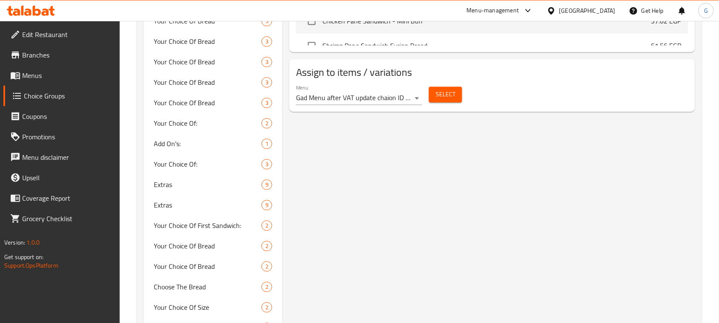
click at [448, 93] on span "Select" at bounding box center [446, 94] width 20 height 11
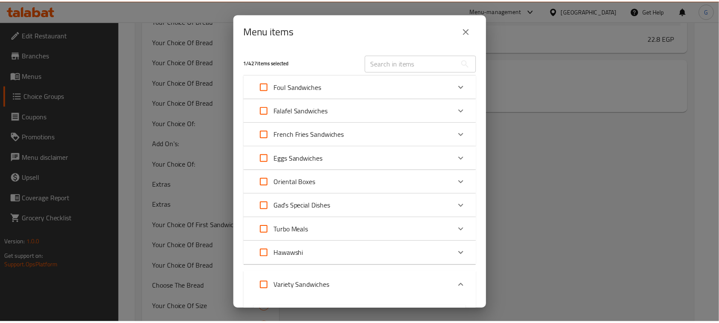
scroll to position [8934, 0]
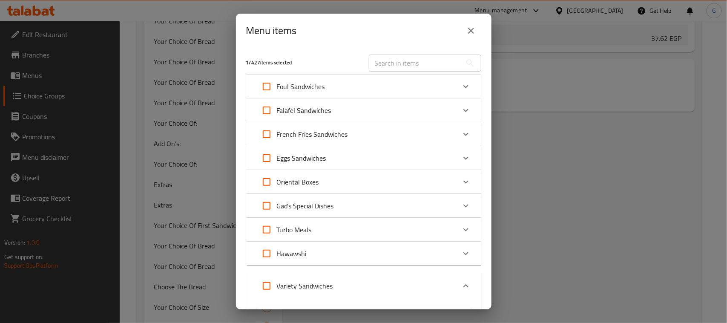
click at [463, 23] on button "close" at bounding box center [471, 30] width 20 height 20
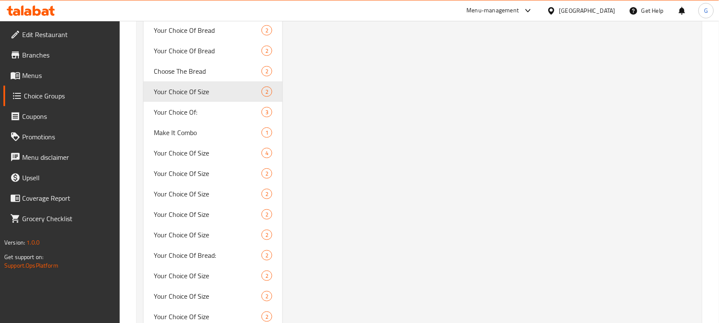
scroll to position [1925, 0]
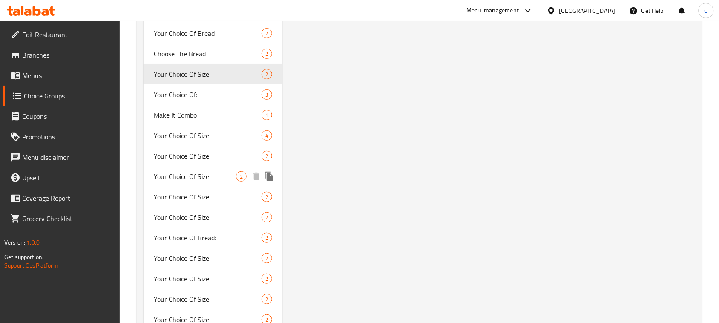
click at [208, 177] on span "Your Choice Of Size" at bounding box center [195, 176] width 82 height 10
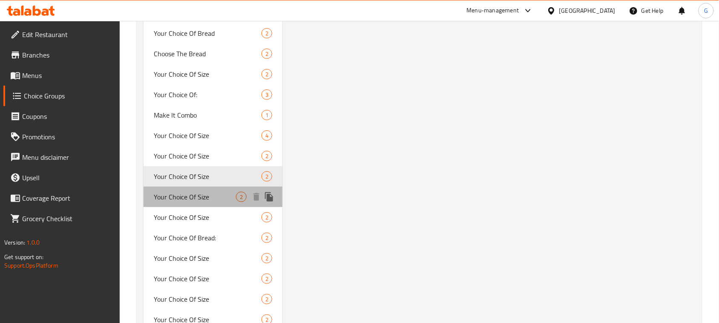
click at [205, 192] on span "Your Choice Of Size" at bounding box center [195, 197] width 82 height 10
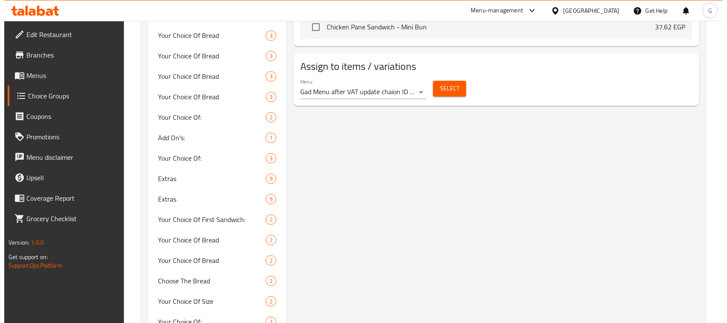
scroll to position [469, 0]
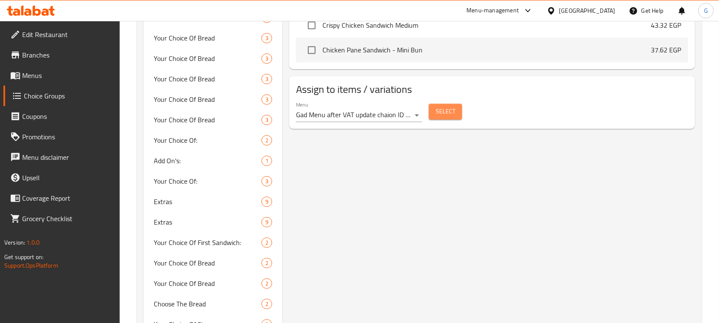
click at [441, 109] on span "Select" at bounding box center [446, 111] width 20 height 11
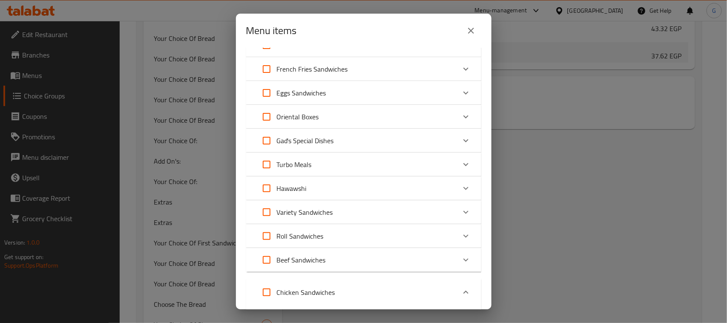
scroll to position [0, 0]
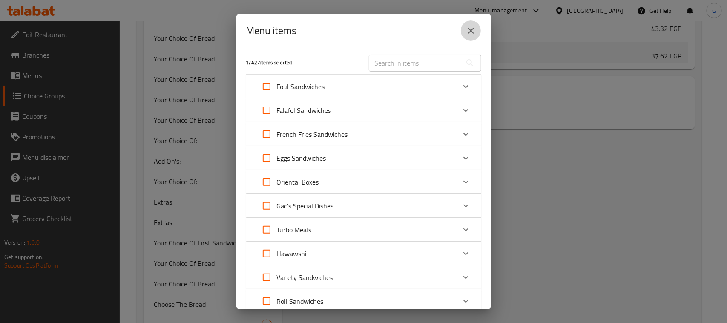
click at [470, 26] on icon "close" at bounding box center [471, 31] width 10 height 10
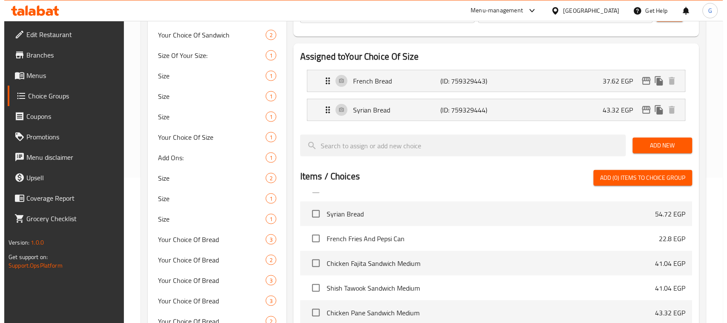
scroll to position [149, 0]
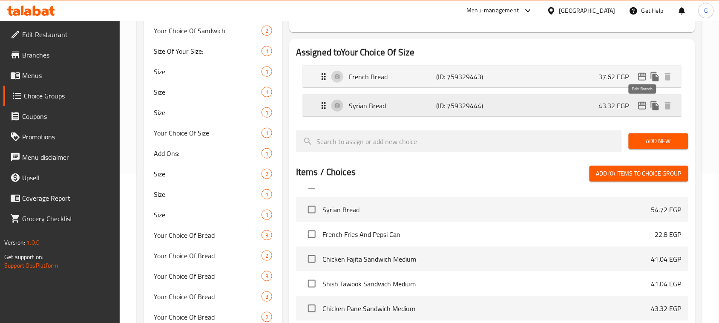
click at [643, 107] on icon "edit" at bounding box center [642, 106] width 10 height 10
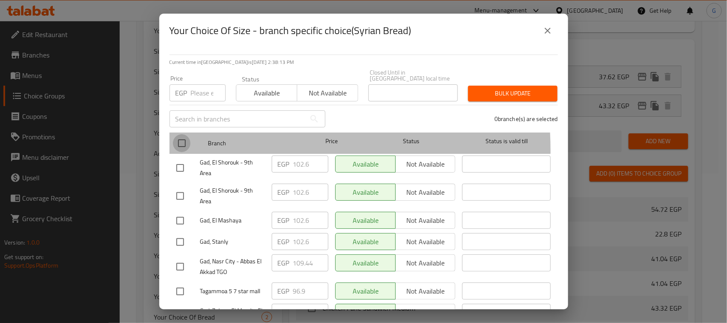
click at [182, 145] on input "checkbox" at bounding box center [182, 143] width 18 height 18
checkbox input "true"
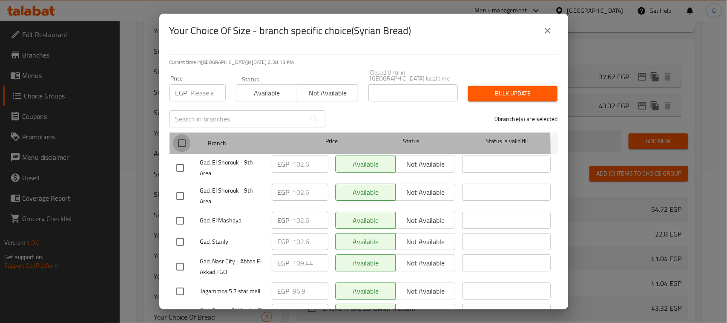
checkbox input "true"
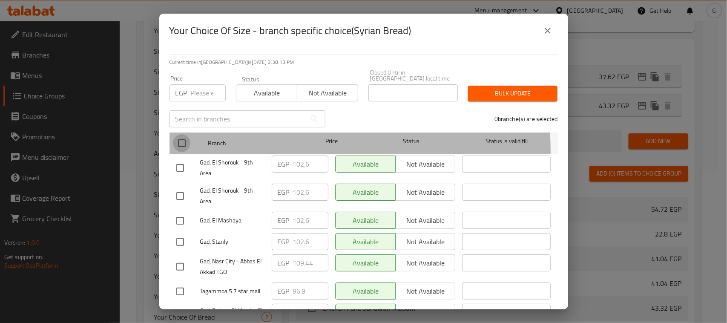
checkbox input "true"
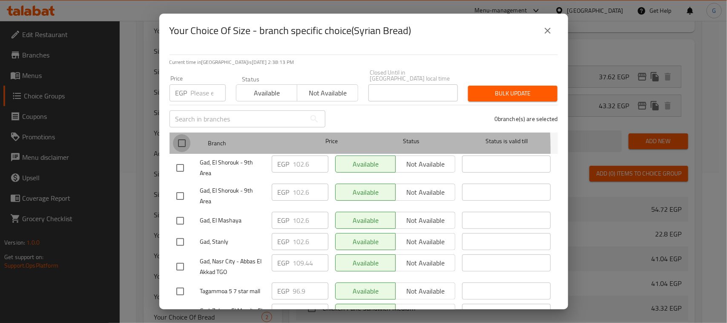
checkbox input "true"
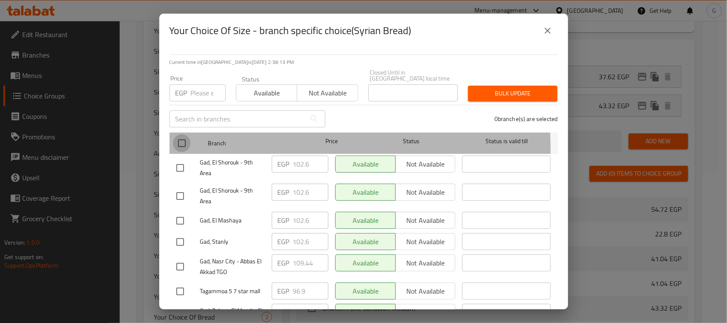
checkbox input "true"
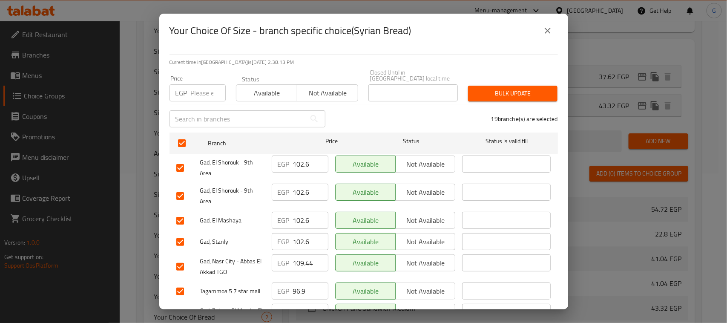
click at [203, 92] on input "number" at bounding box center [208, 92] width 35 height 17
paste input "108.3"
type input "108.3"
click at [492, 88] on span "Bulk update" at bounding box center [513, 93] width 76 height 11
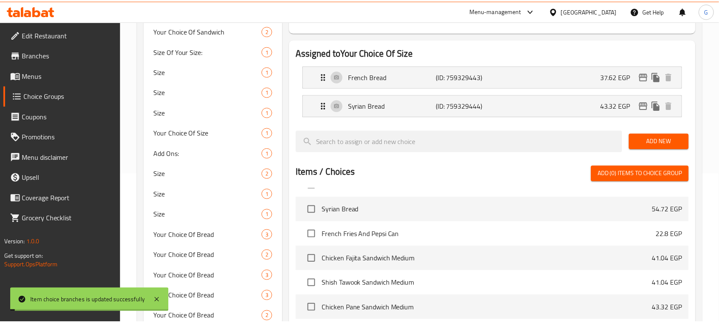
scroll to position [420, 0]
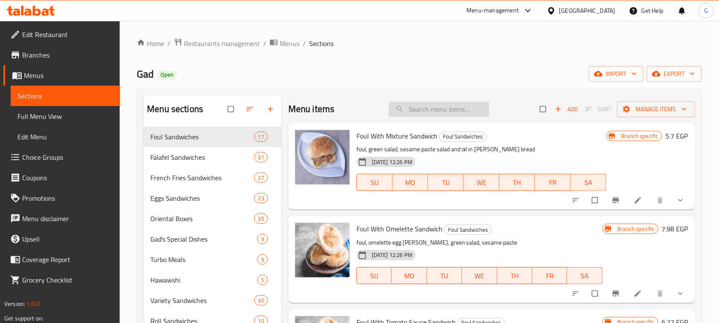
click at [437, 114] on input "search" at bounding box center [439, 109] width 101 height 15
paste input "Chicken Pane Sandwich"
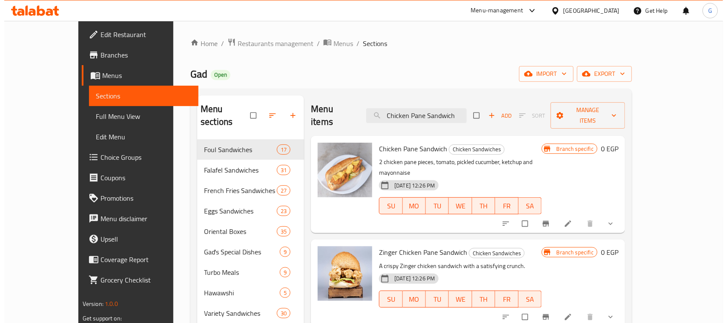
scroll to position [106, 0]
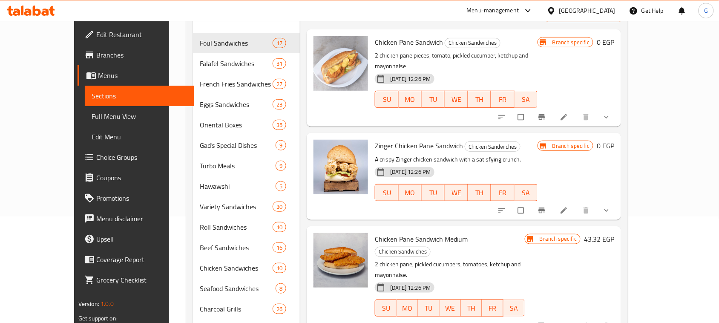
click at [618, 108] on button "show more" at bounding box center [607, 117] width 20 height 19
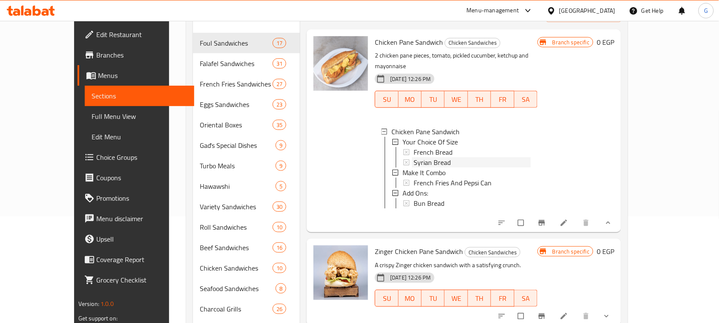
click at [433, 157] on div "Syrian Bread" at bounding box center [472, 162] width 117 height 10
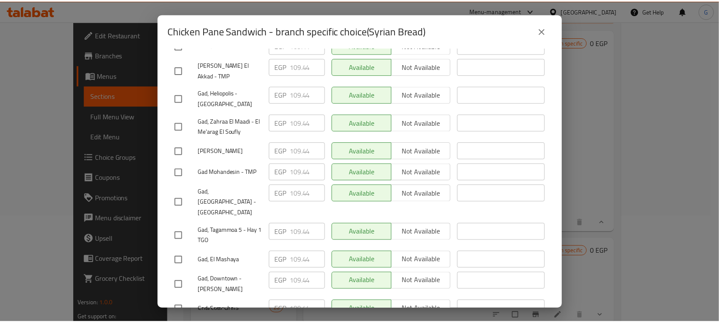
scroll to position [380, 0]
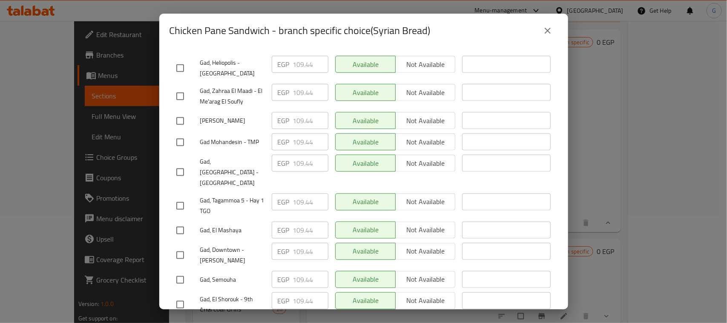
click at [545, 26] on icon "close" at bounding box center [548, 31] width 10 height 10
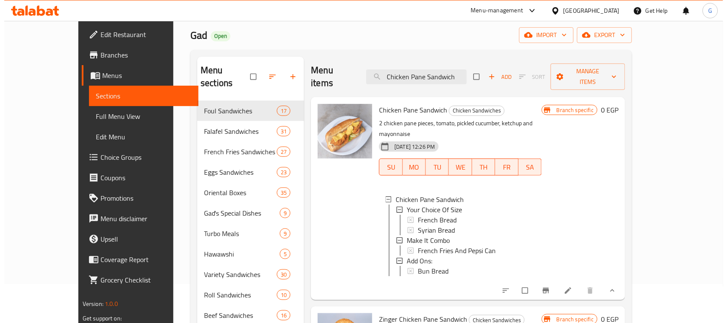
scroll to position [0, 0]
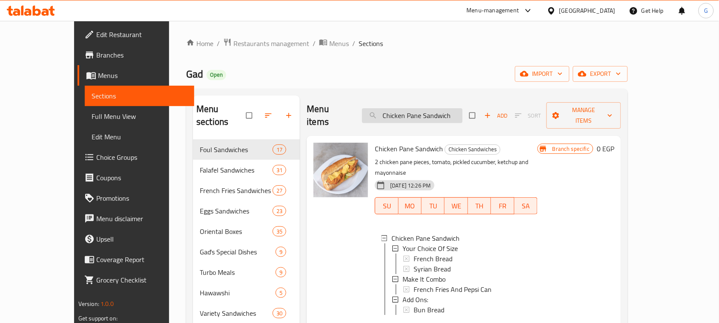
click at [457, 108] on input "Chicken Pane Sandwich" at bounding box center [412, 115] width 101 height 15
paste input "Shish Tawook"
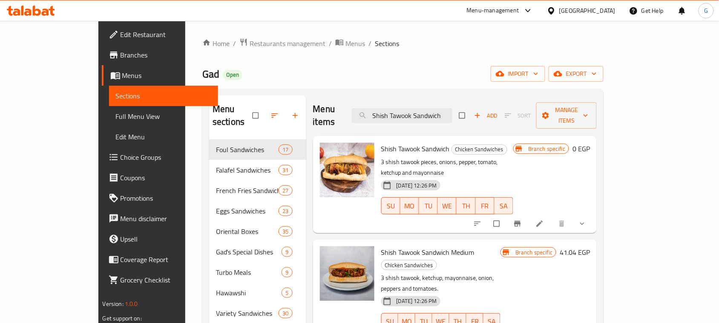
type input "Shish Tawook Sandwich"
click at [593, 214] on button "show more" at bounding box center [583, 223] width 20 height 19
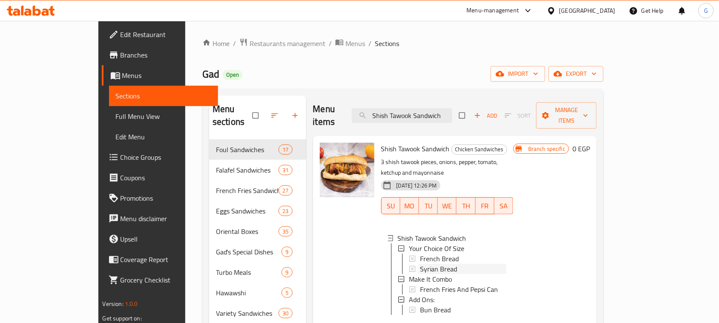
click at [427, 264] on span "Syrian Bread" at bounding box center [438, 269] width 37 height 10
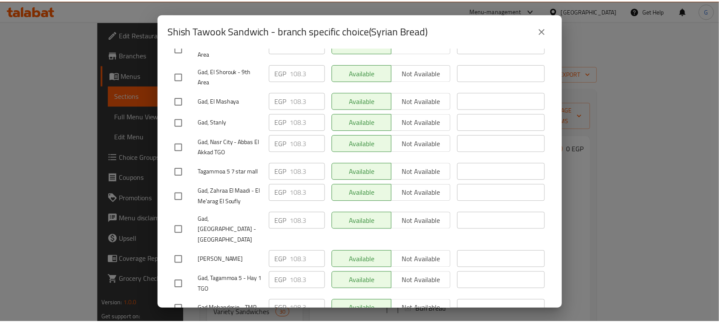
scroll to position [380, 0]
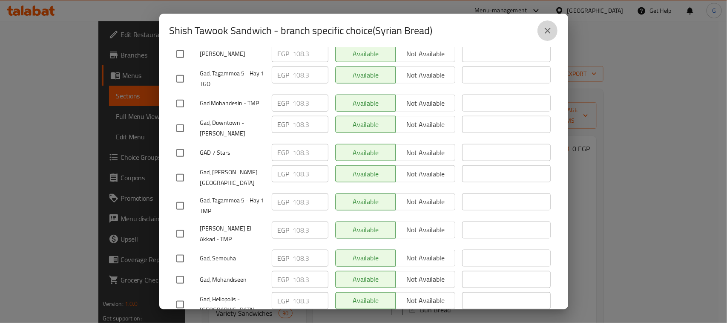
click at [544, 33] on icon "close" at bounding box center [548, 31] width 10 height 10
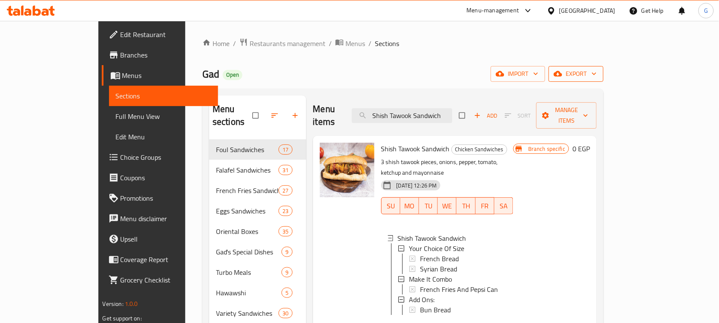
click at [597, 75] on span "export" at bounding box center [575, 74] width 41 height 11
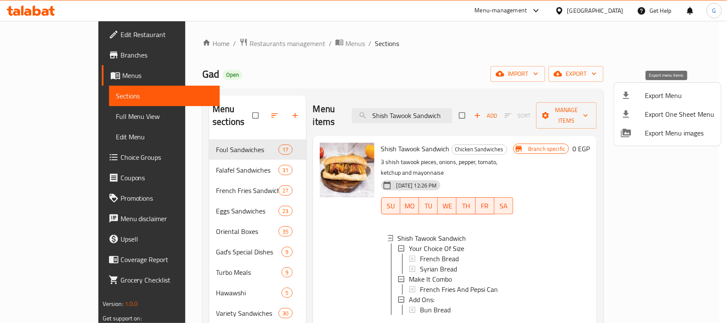
click at [667, 100] on span "Export Menu" at bounding box center [679, 95] width 69 height 10
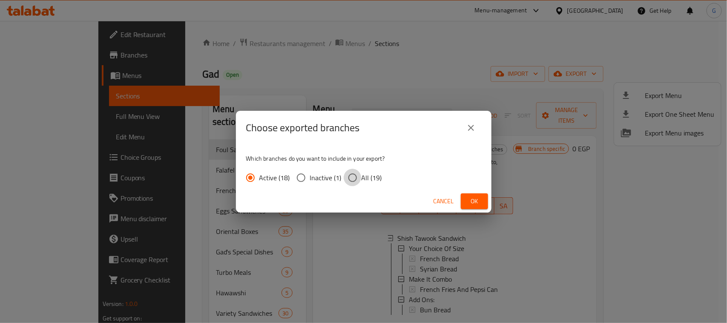
click at [359, 177] on input "All (19)" at bounding box center [353, 178] width 18 height 18
radio input "true"
click at [475, 200] on span "Ok" at bounding box center [475, 201] width 14 height 11
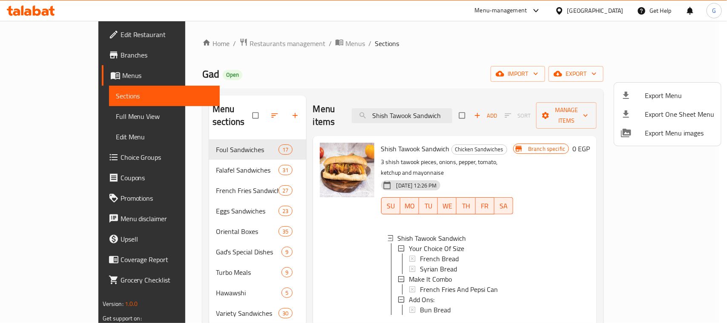
click at [43, 57] on div at bounding box center [363, 161] width 727 height 323
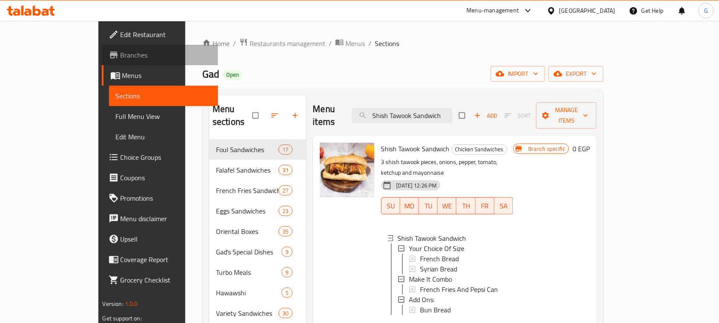
click at [102, 48] on link "Branches" at bounding box center [160, 55] width 117 height 20
